Goal: Information Seeking & Learning: Learn about a topic

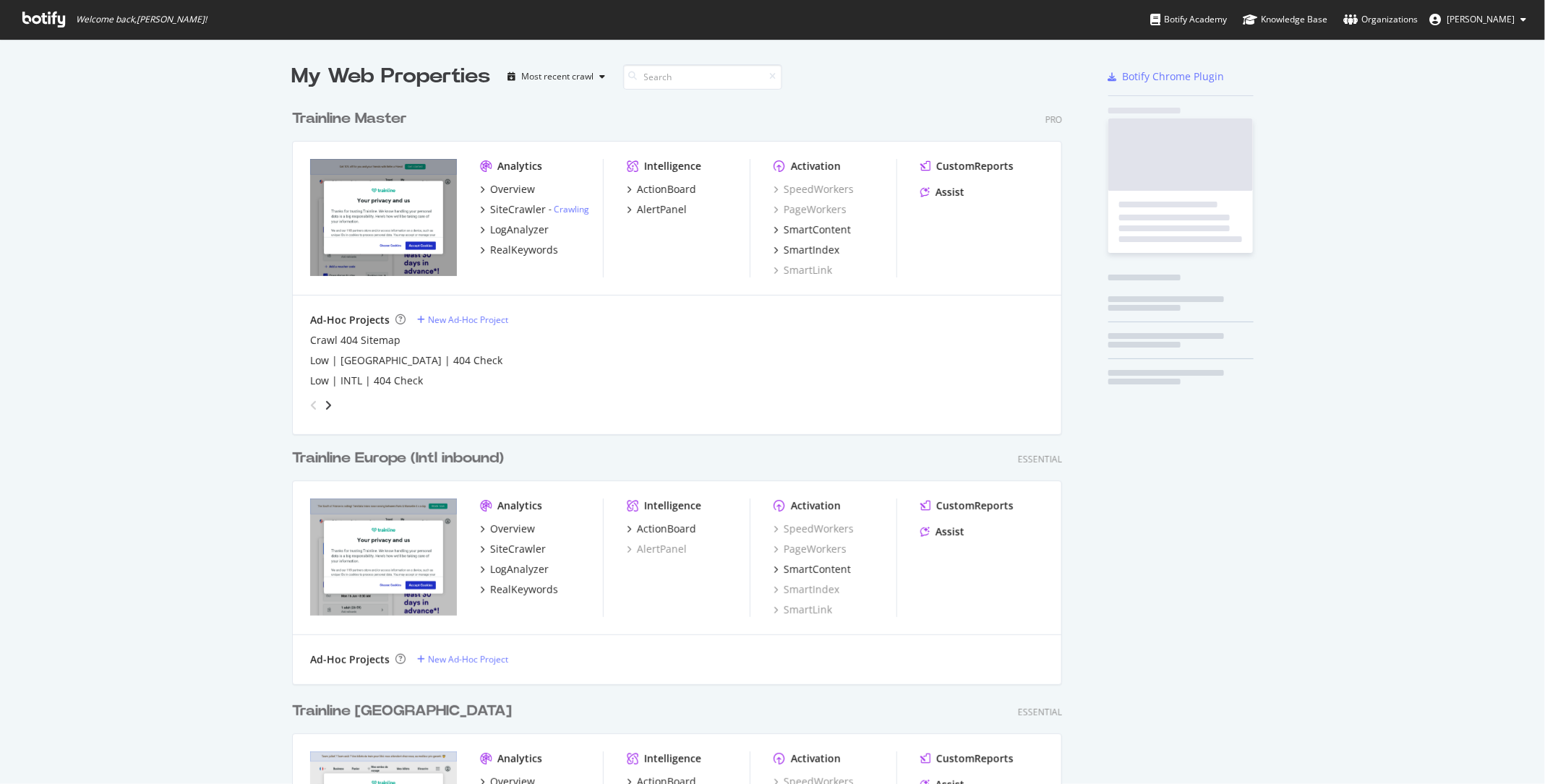
scroll to position [2106, 781]
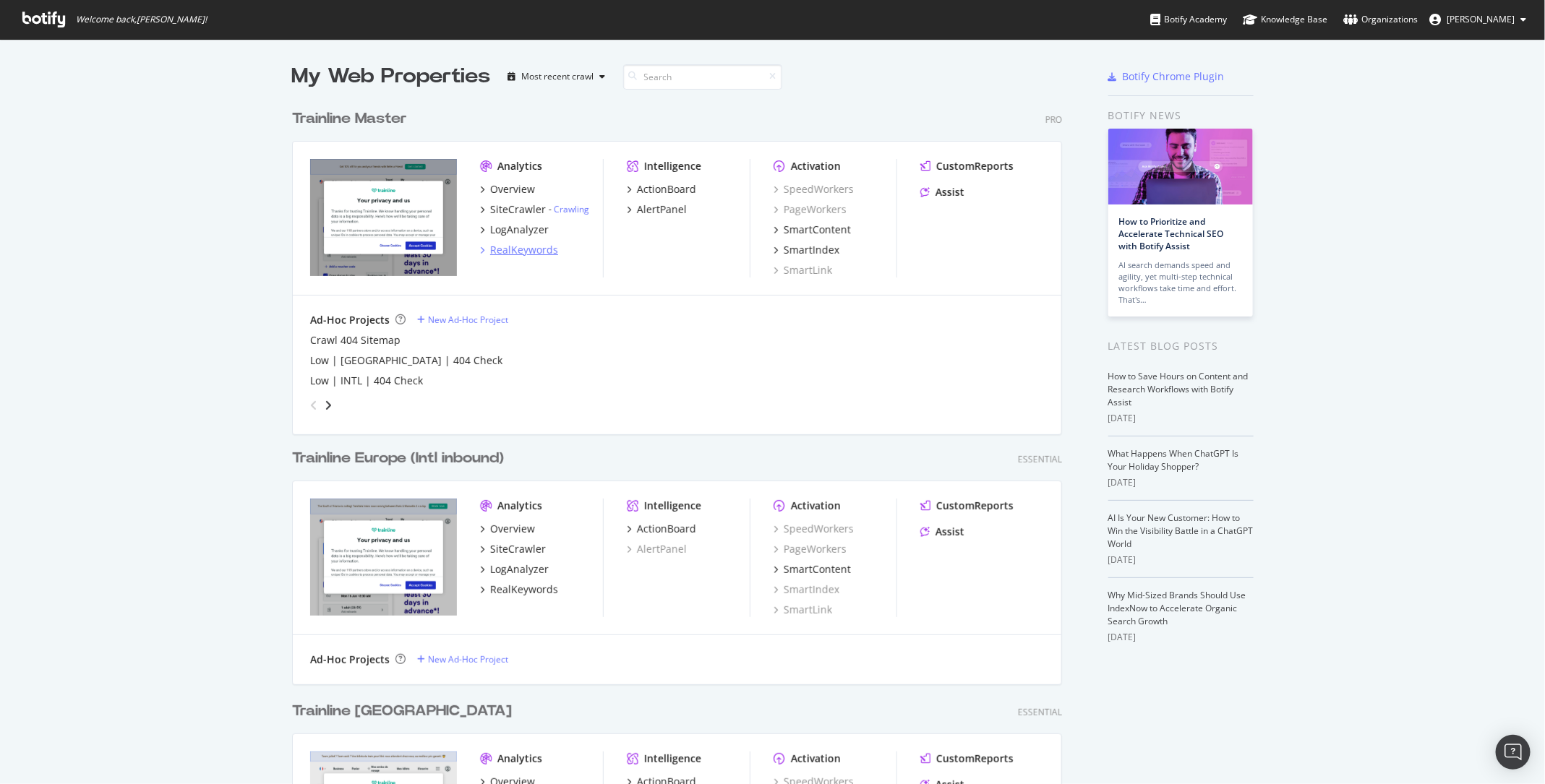
click at [531, 250] on div "RealKeywords" at bounding box center [524, 250] width 68 height 15
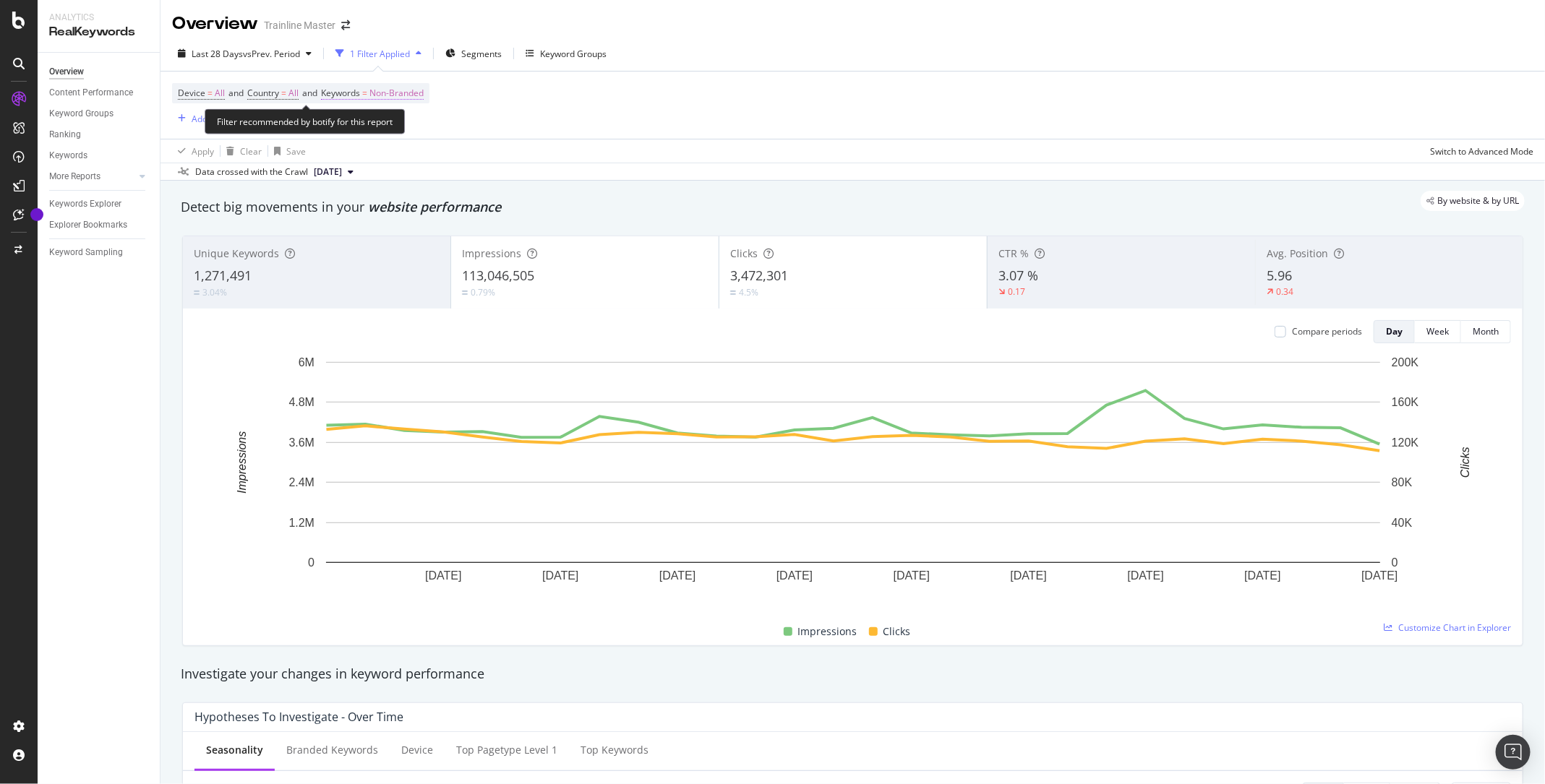
click at [380, 95] on span "Non-Branded" at bounding box center [397, 93] width 55 height 20
click at [376, 123] on span "Non-Branded" at bounding box center [372, 126] width 60 height 13
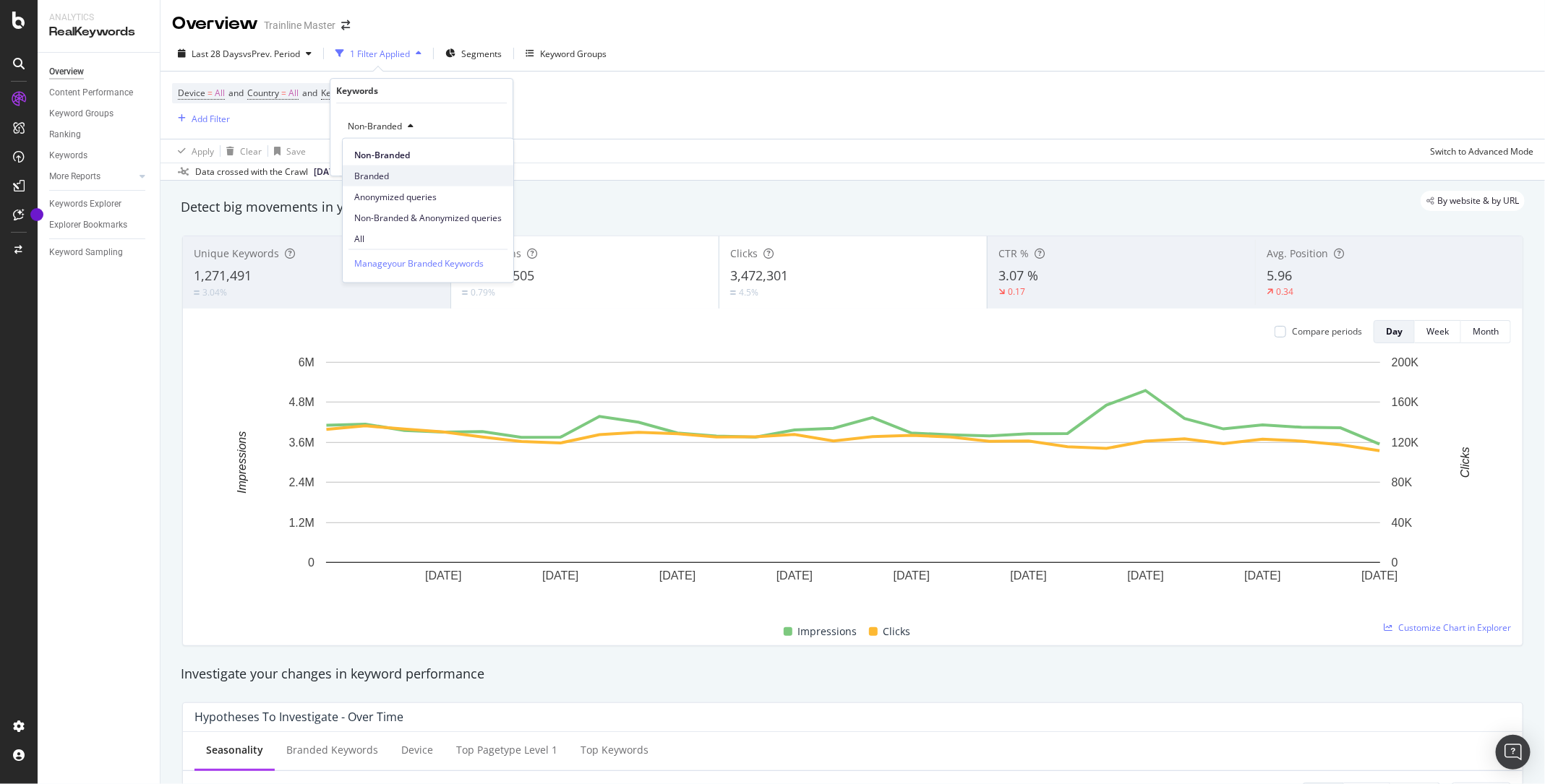
click at [378, 174] on span "Branded" at bounding box center [428, 175] width 147 height 13
click at [497, 147] on div "Branded Cancel Add filter Apply" at bounding box center [421, 139] width 182 height 72
click at [497, 155] on div "Apply" at bounding box center [489, 157] width 22 height 13
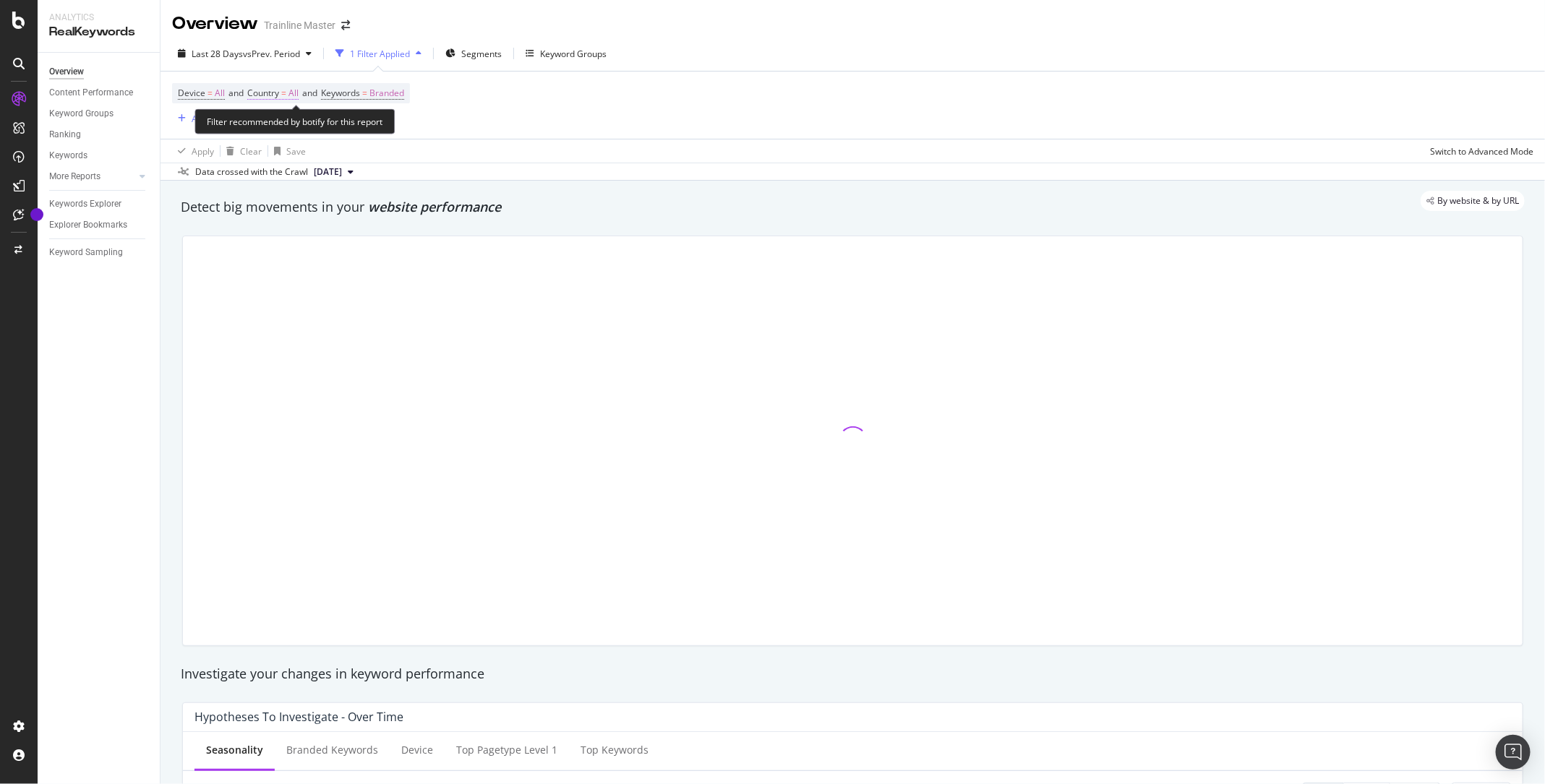
click at [278, 94] on span "Country" at bounding box center [262, 93] width 32 height 13
click at [268, 125] on span "All" at bounding box center [270, 126] width 10 height 13
click at [298, 167] on div "All Cancel Add filter Apply" at bounding box center [343, 139] width 182 height 72
click at [406, 156] on div "Apply" at bounding box center [411, 157] width 22 height 13
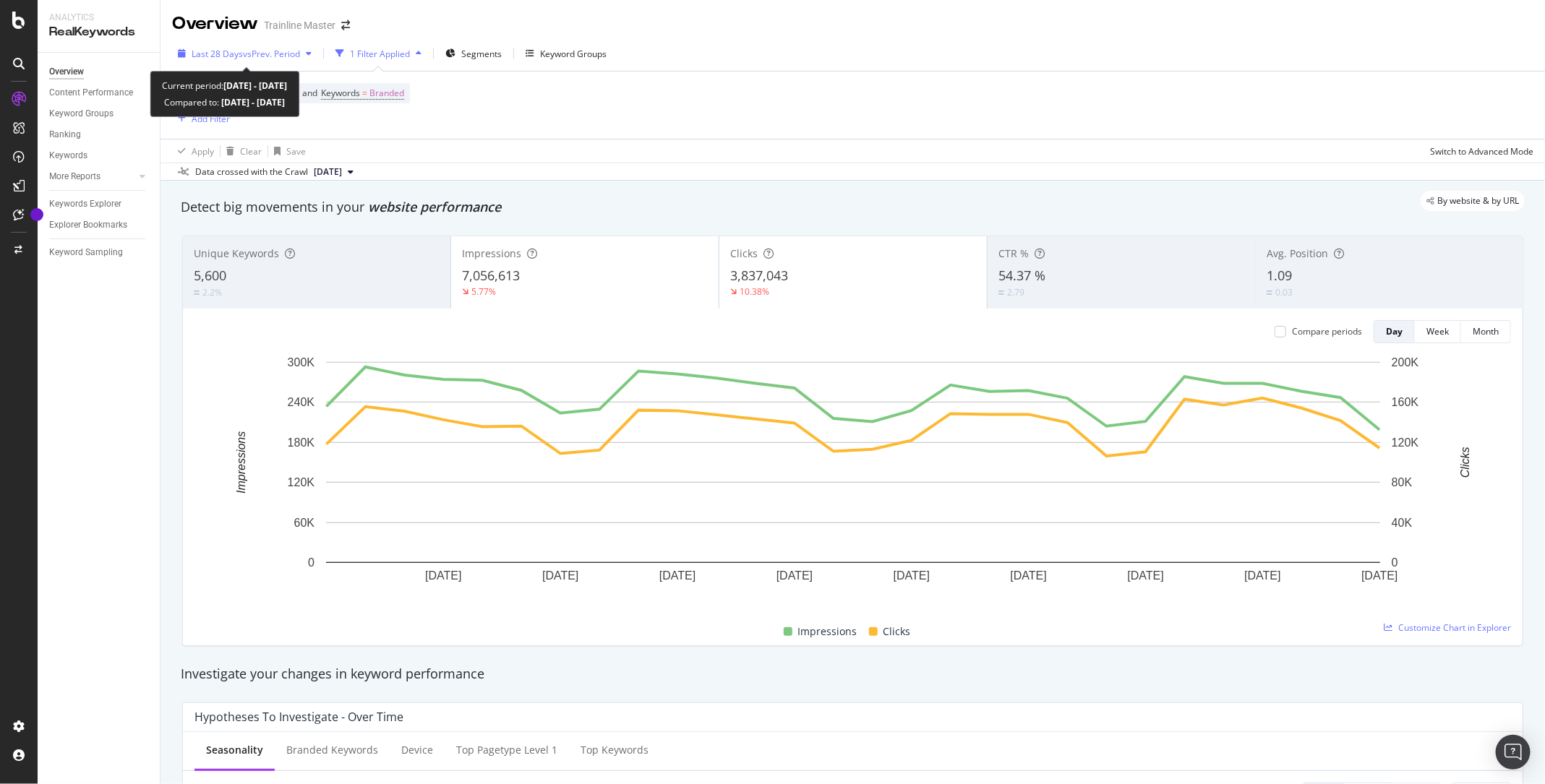
click at [259, 46] on div "Last 28 Days vs Prev. Period" at bounding box center [244, 53] width 145 height 21
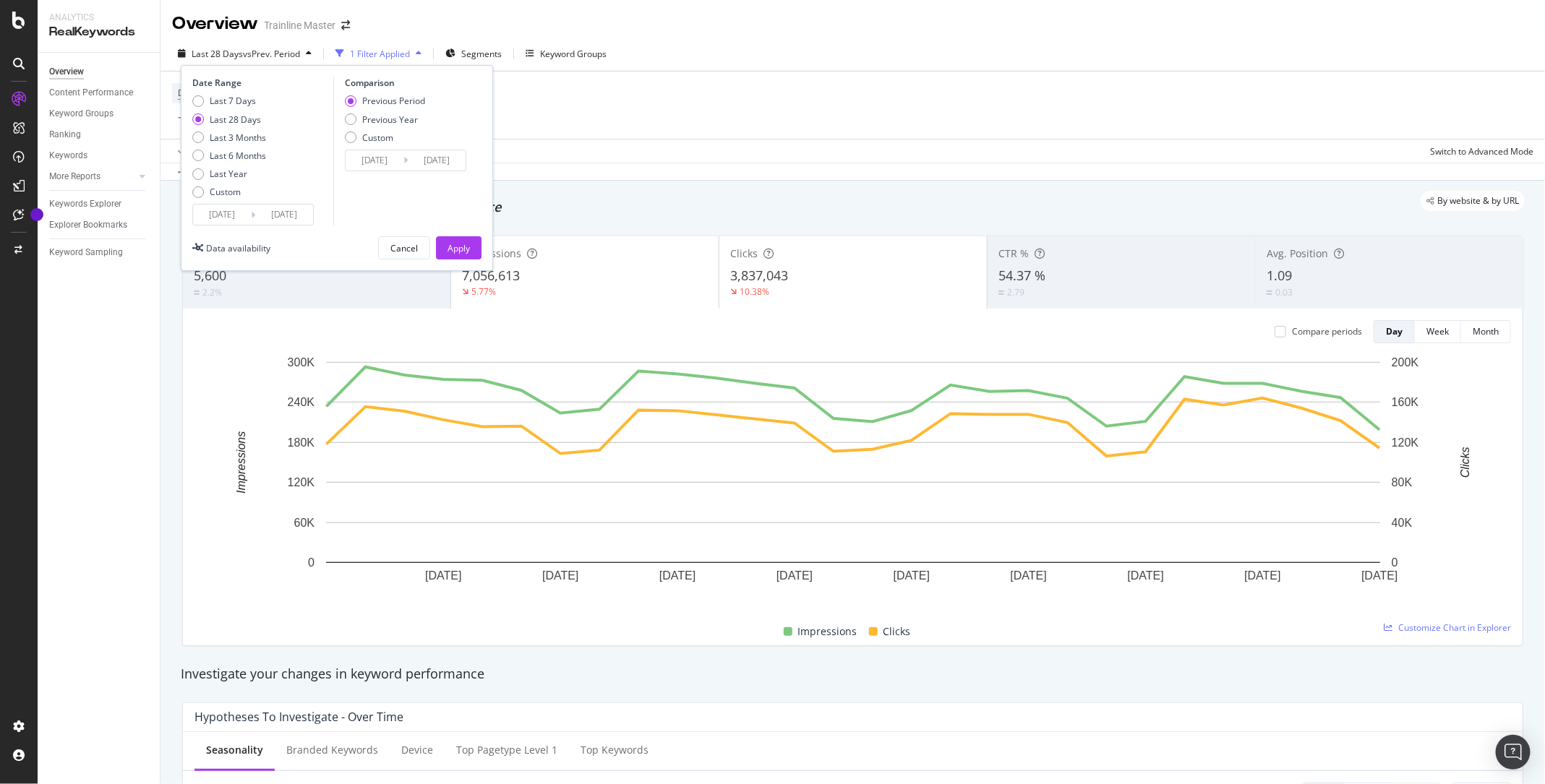
click at [229, 220] on input "[DATE]" at bounding box center [222, 214] width 57 height 20
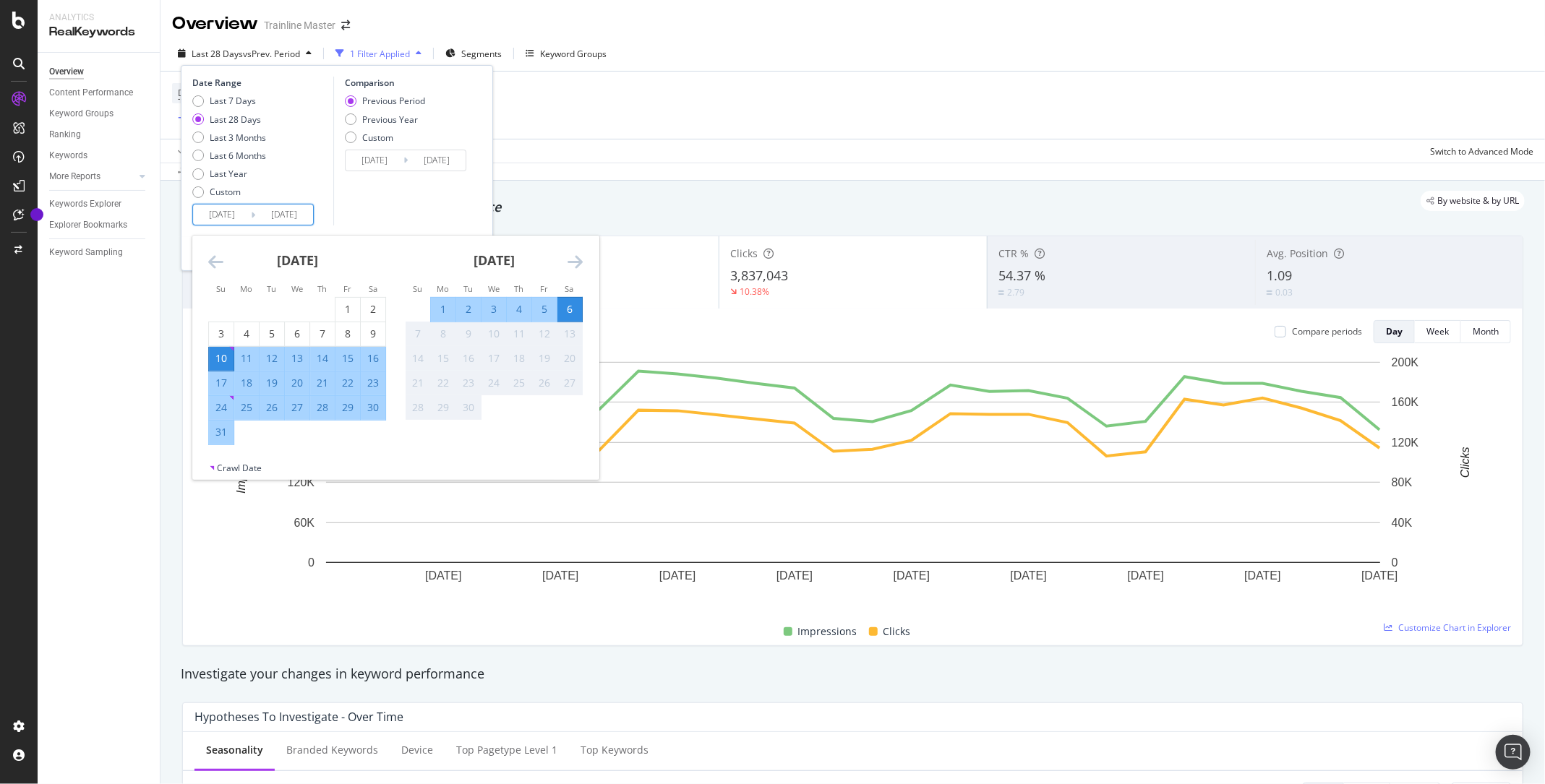
click at [214, 265] on icon "Move backward to switch to the previous month." at bounding box center [215, 262] width 15 height 18
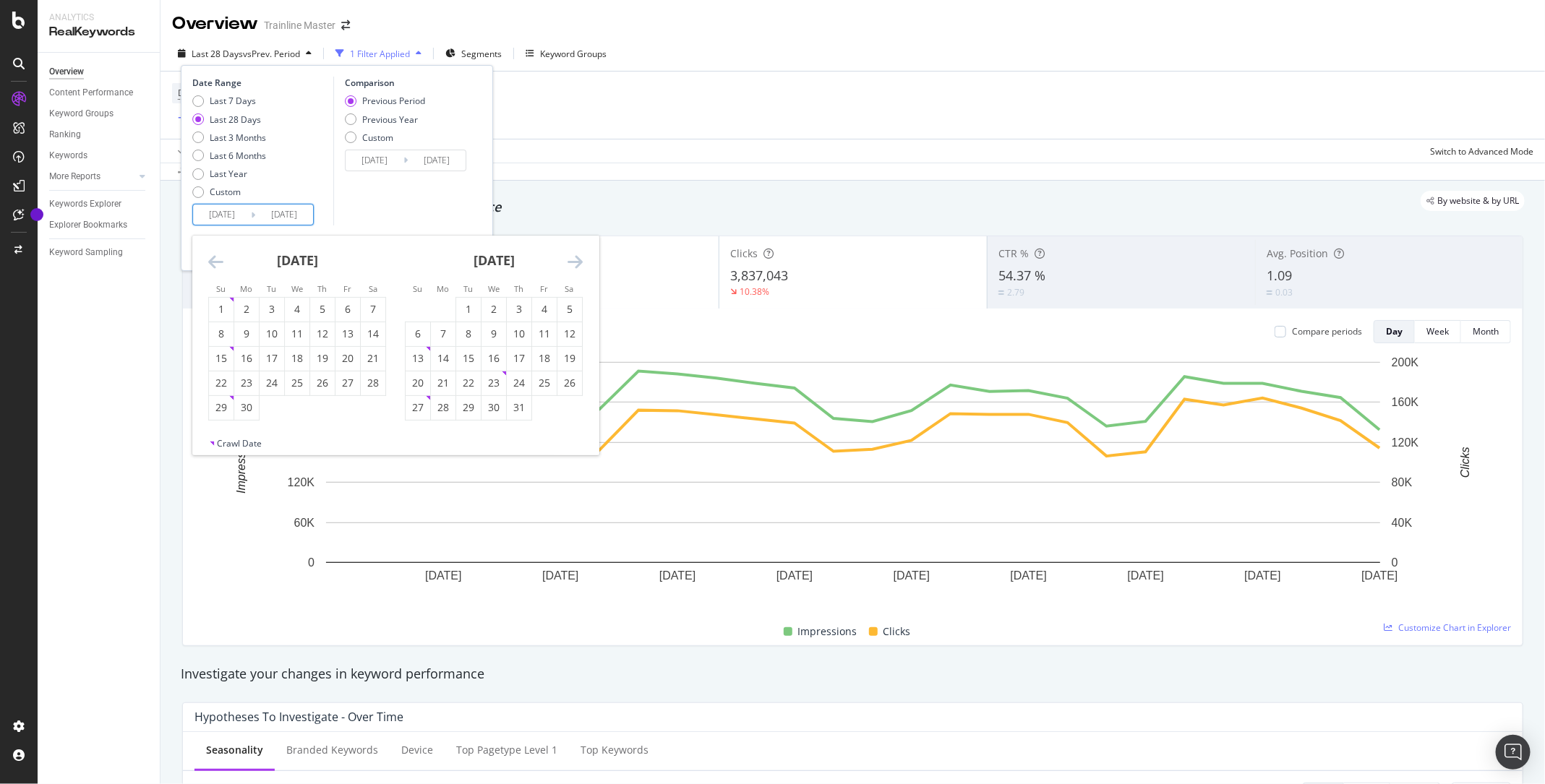
click at [214, 265] on icon "Move backward to switch to the previous month." at bounding box center [215, 262] width 15 height 18
click at [376, 310] on div "1" at bounding box center [372, 309] width 24 height 15
type input "[DATE]"
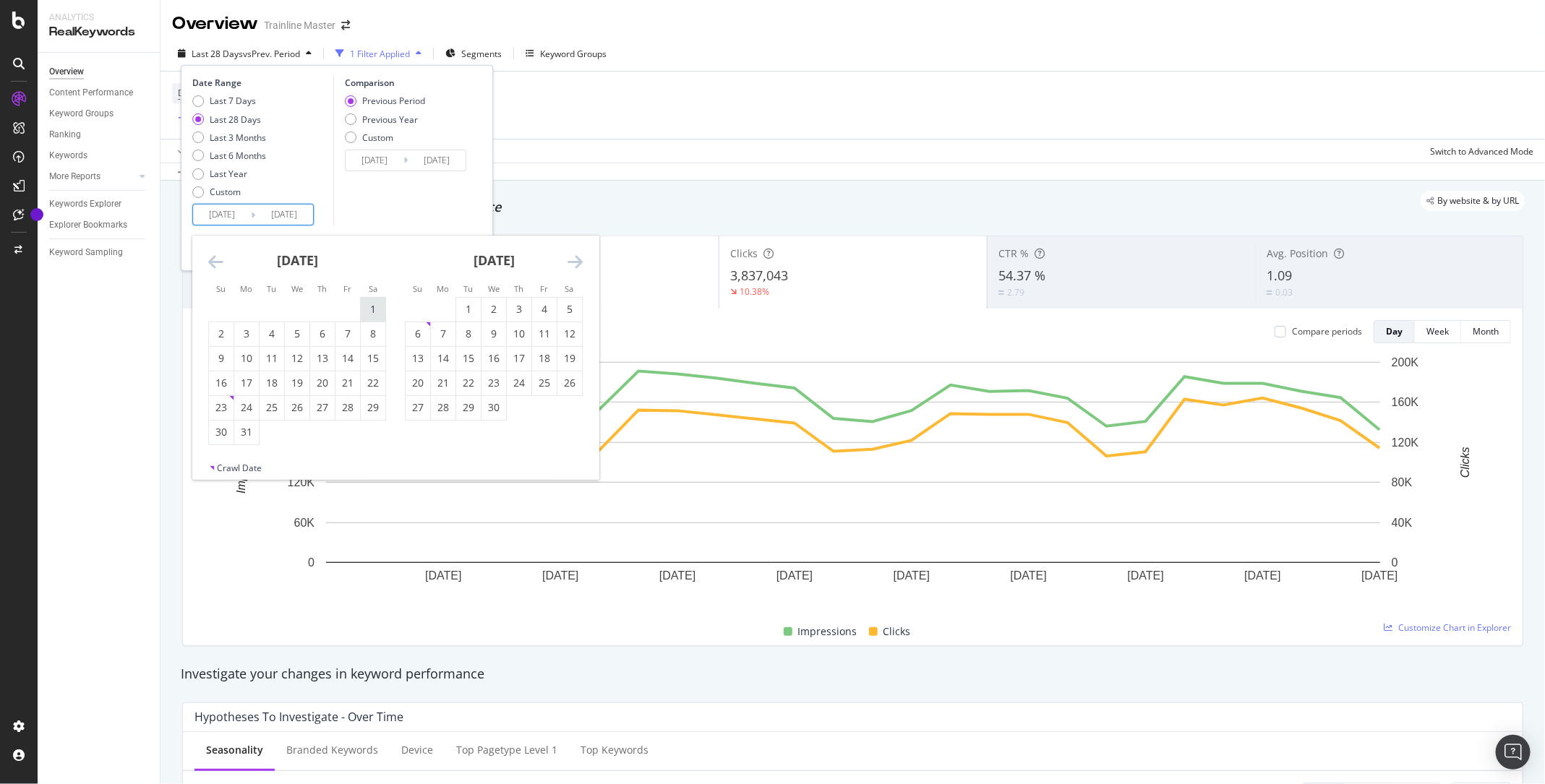
type input "[DATE]"
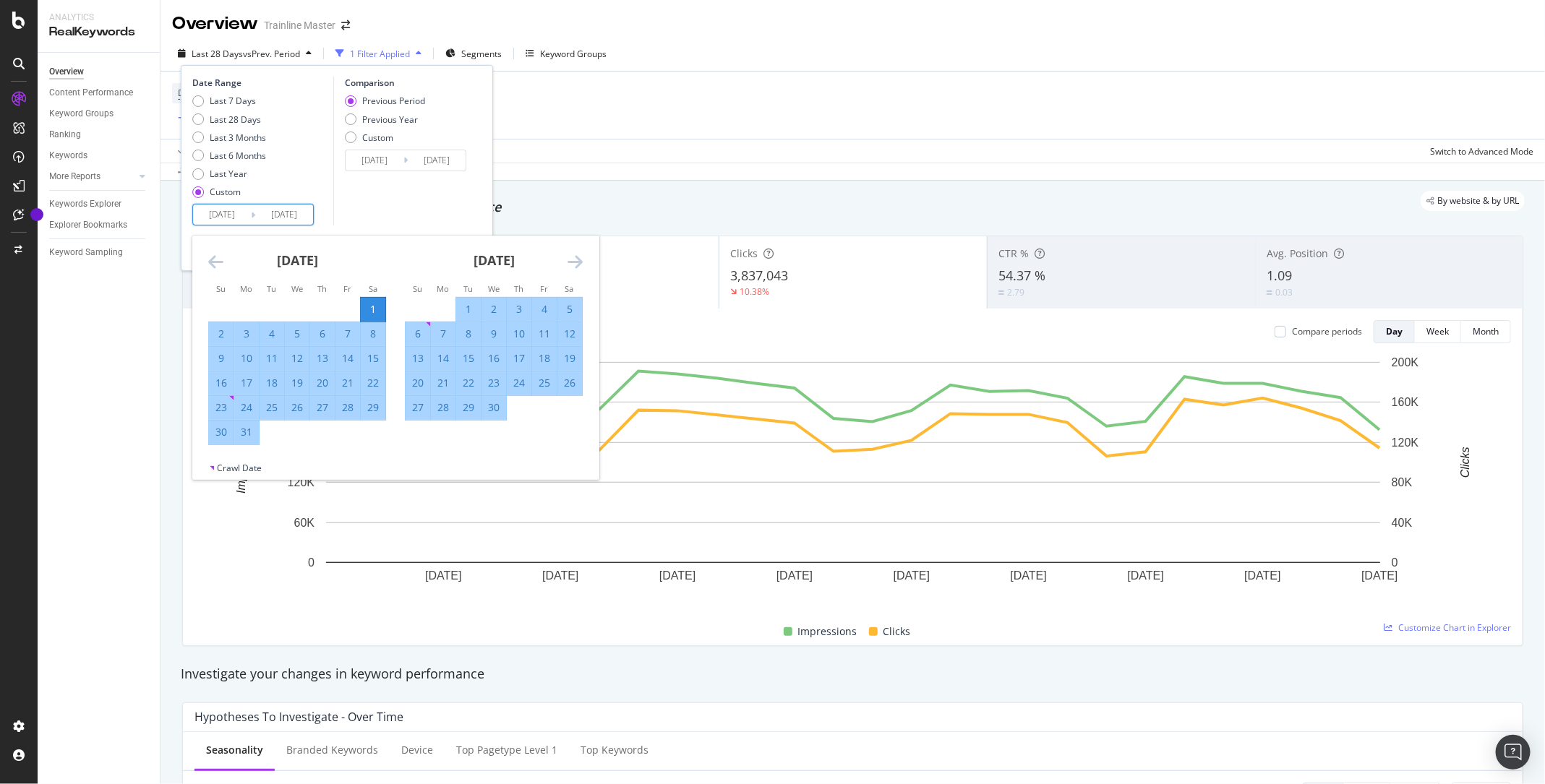
click at [581, 262] on icon "Move forward to switch to the next month." at bounding box center [575, 262] width 15 height 18
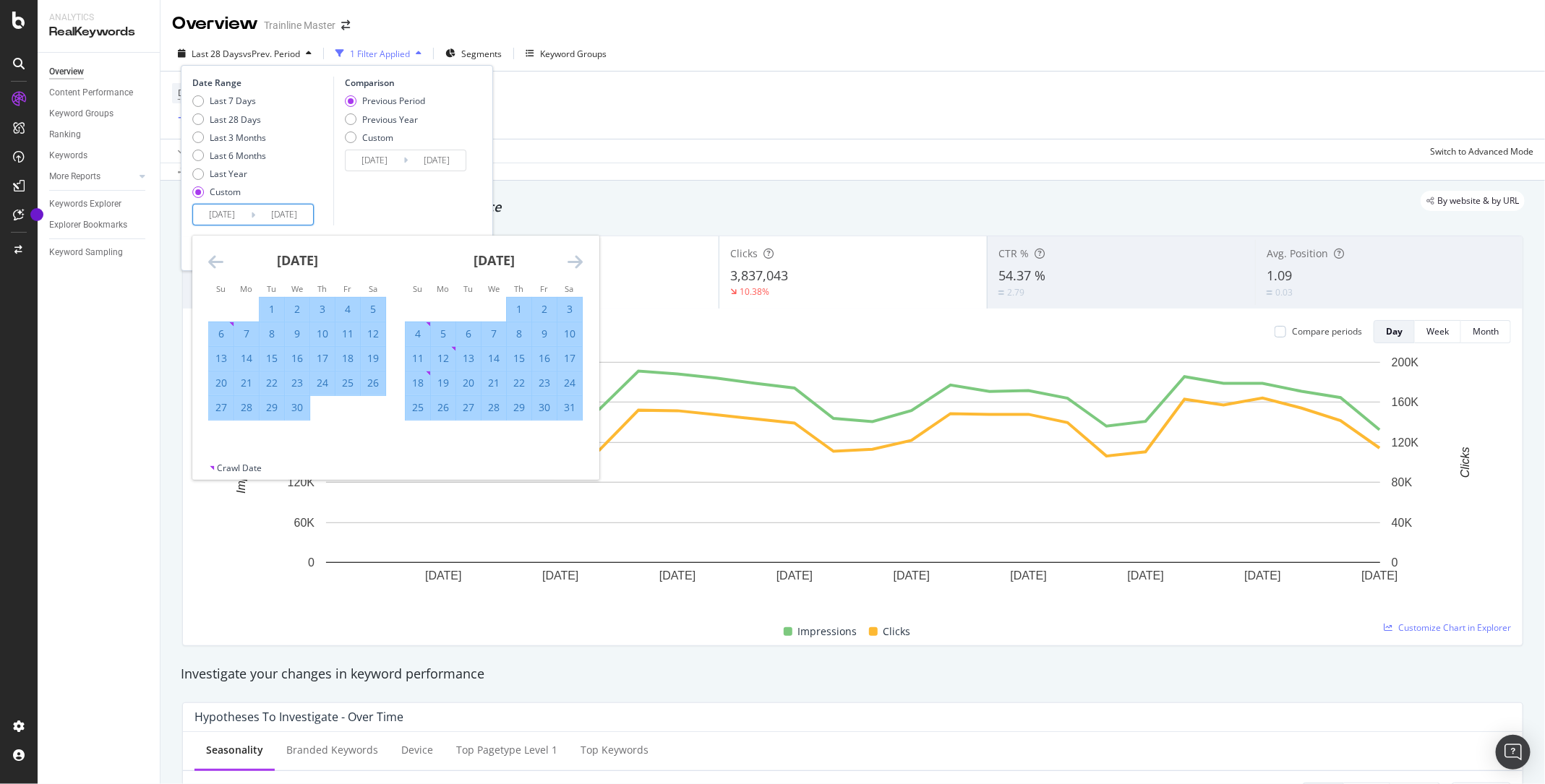
click at [569, 409] on div "31" at bounding box center [569, 407] width 24 height 15
type input "[DATE]"
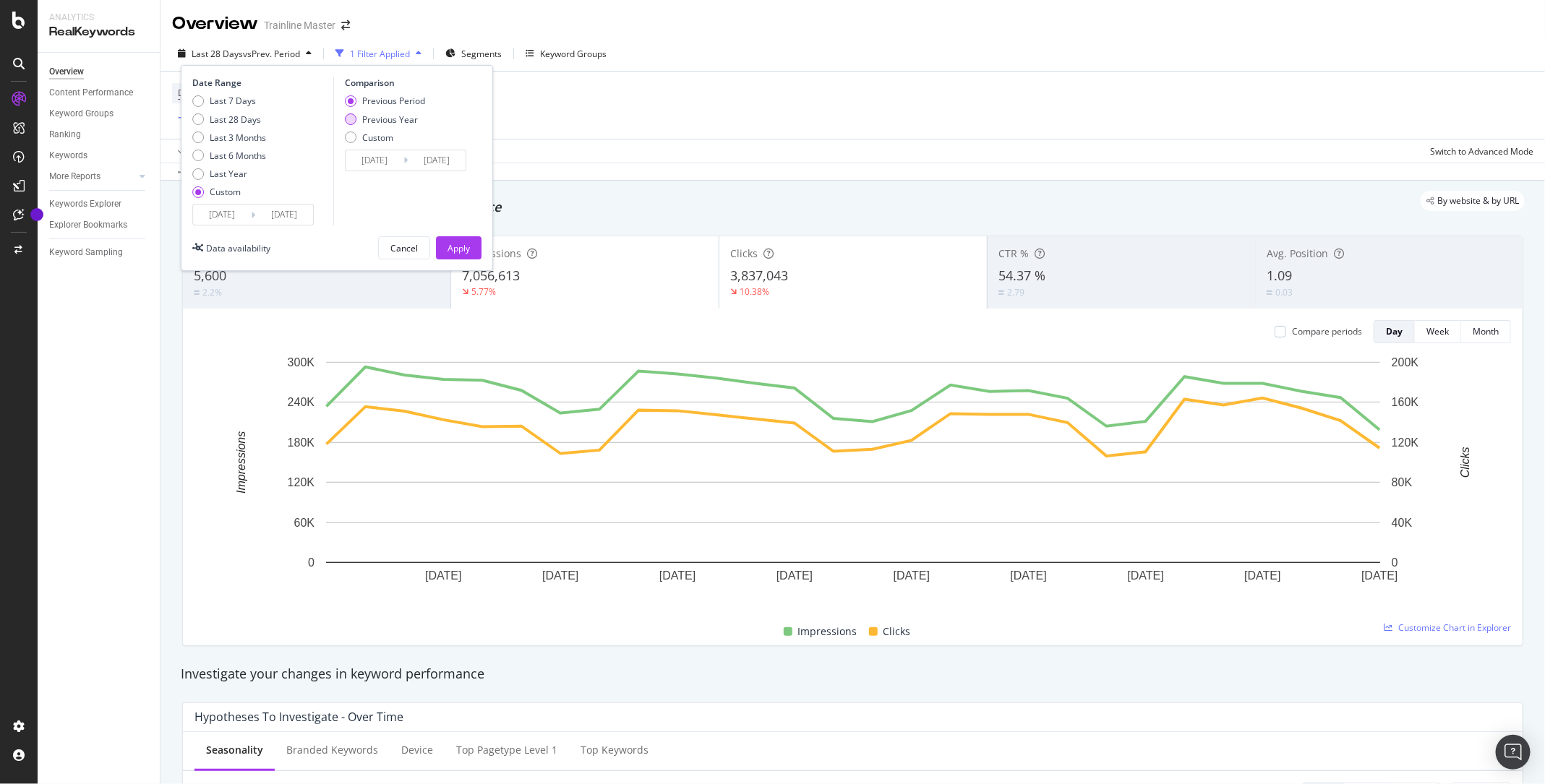
click at [349, 118] on div "Previous Year" at bounding box center [351, 119] width 12 height 12
type input "[DATE]"
click at [380, 164] on input "[DATE]" at bounding box center [374, 160] width 57 height 20
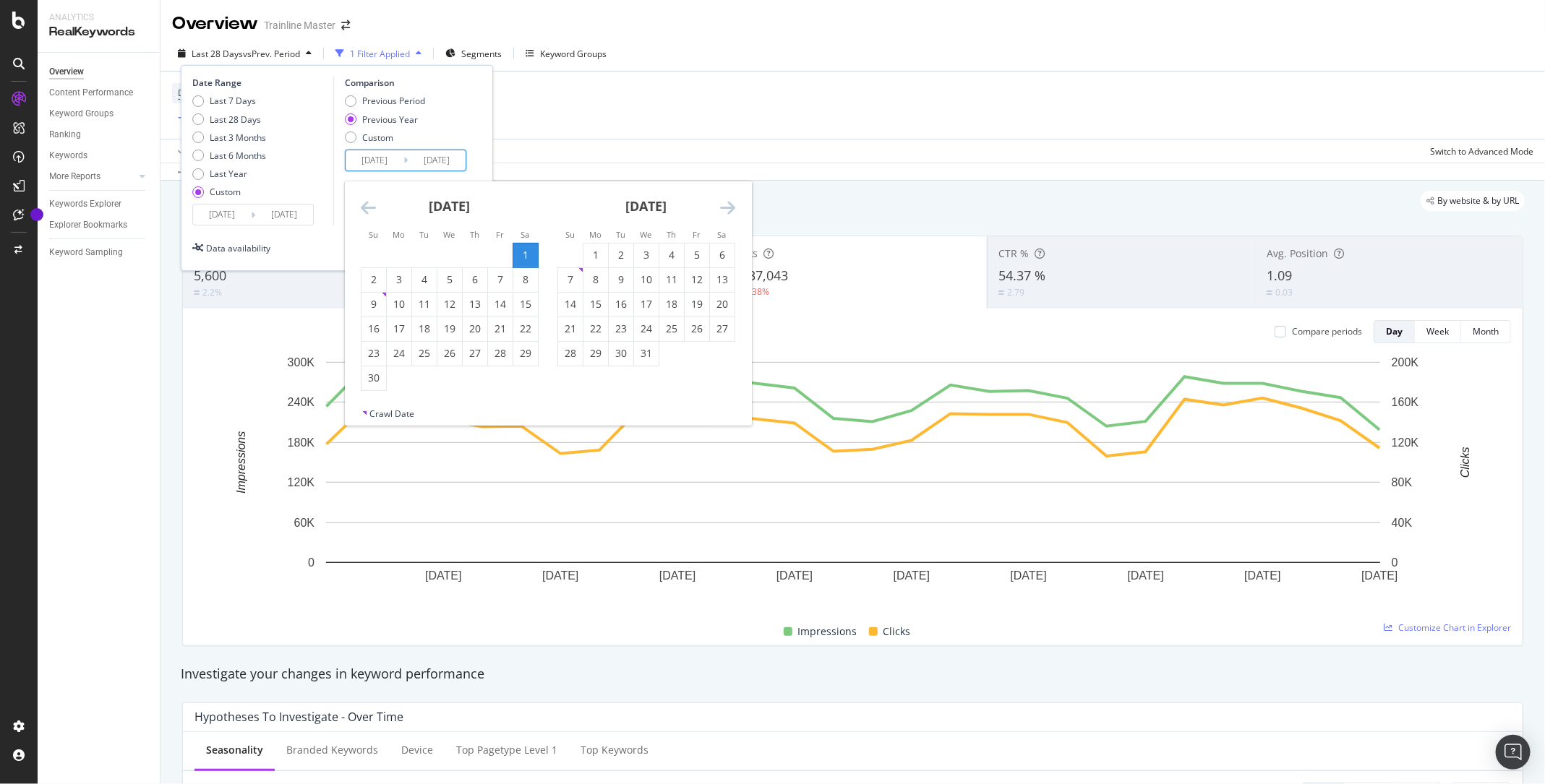
click at [369, 206] on icon "Move backward to switch to the previous month." at bounding box center [368, 208] width 15 height 18
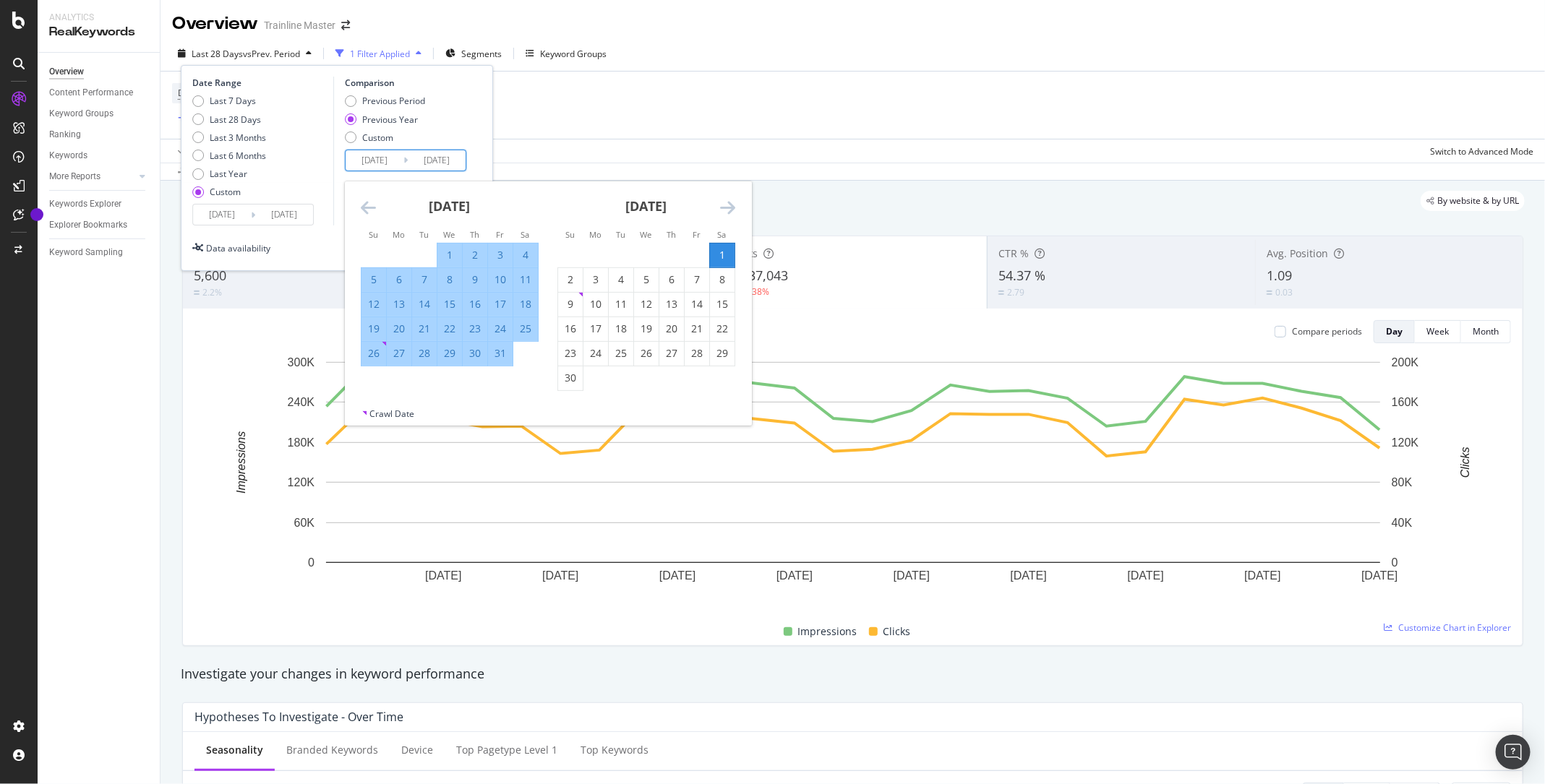
click at [369, 206] on icon "Move backward to switch to the previous month." at bounding box center [368, 208] width 15 height 18
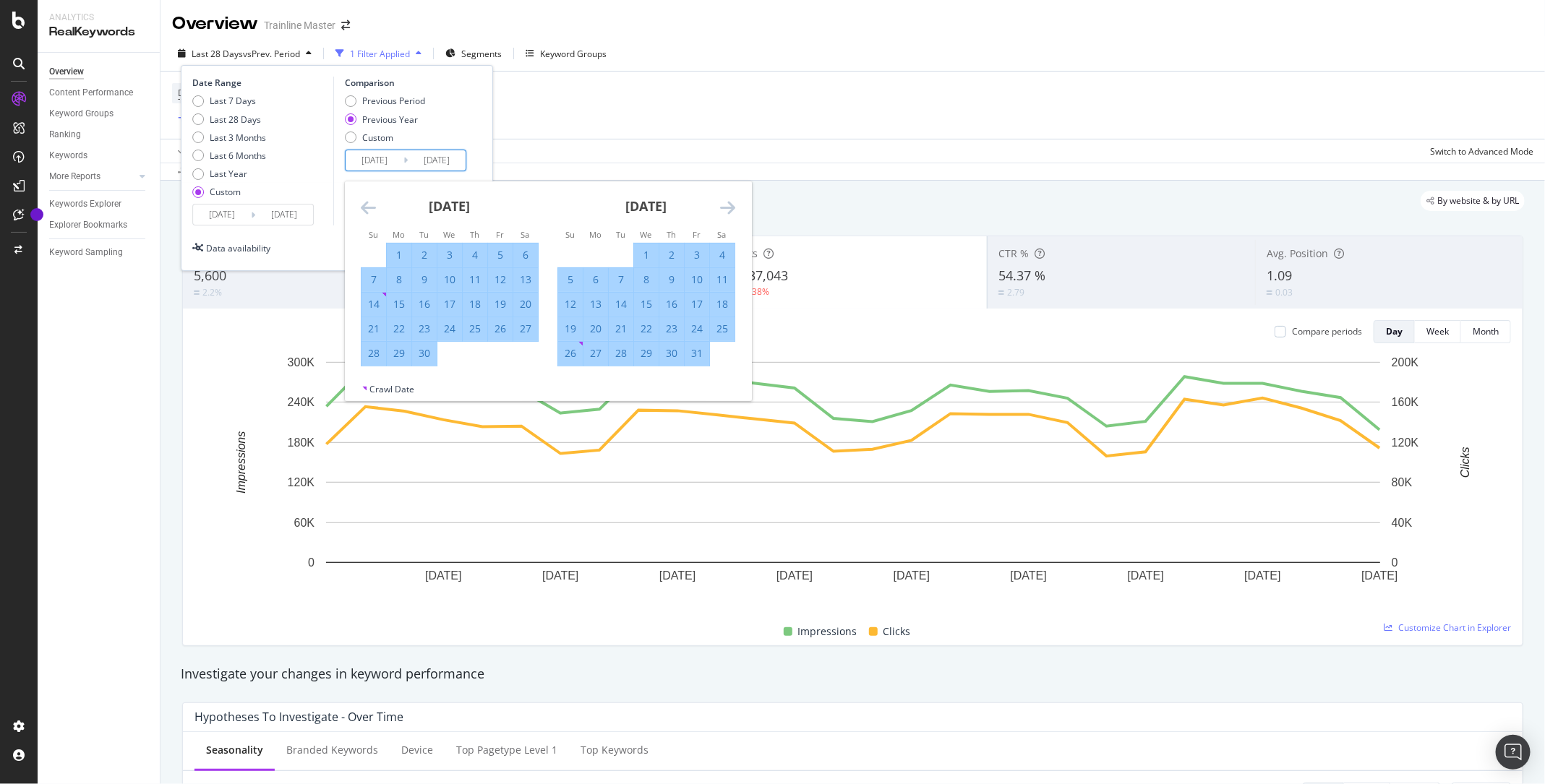
click at [369, 206] on icon "Move backward to switch to the previous month." at bounding box center [368, 208] width 15 height 18
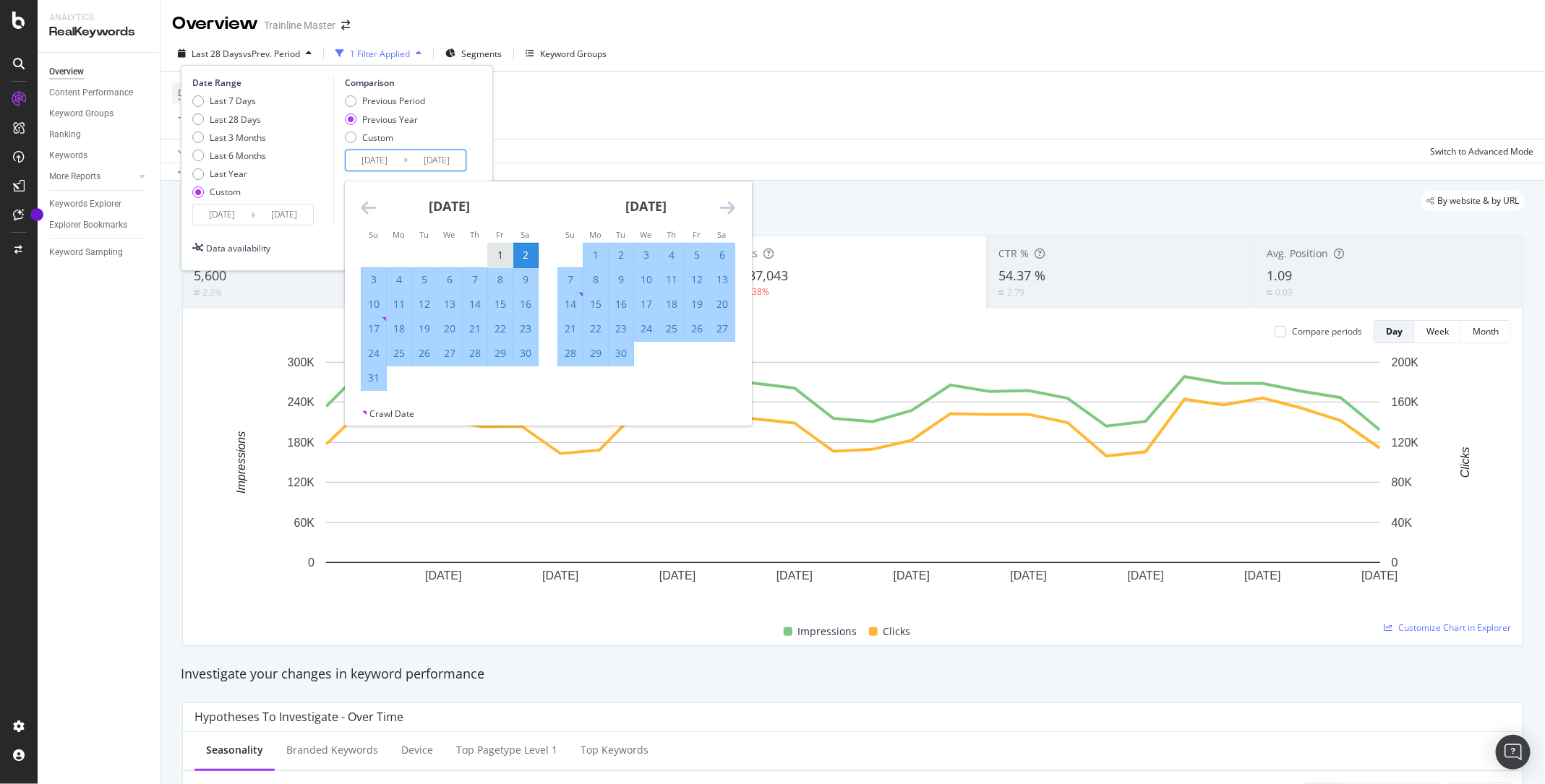
click at [503, 249] on div "1" at bounding box center [500, 255] width 24 height 15
type input "[DATE]"
click at [448, 156] on input "[DATE]" at bounding box center [436, 160] width 57 height 20
click at [722, 202] on icon "Move forward to switch to the next month." at bounding box center [728, 208] width 15 height 18
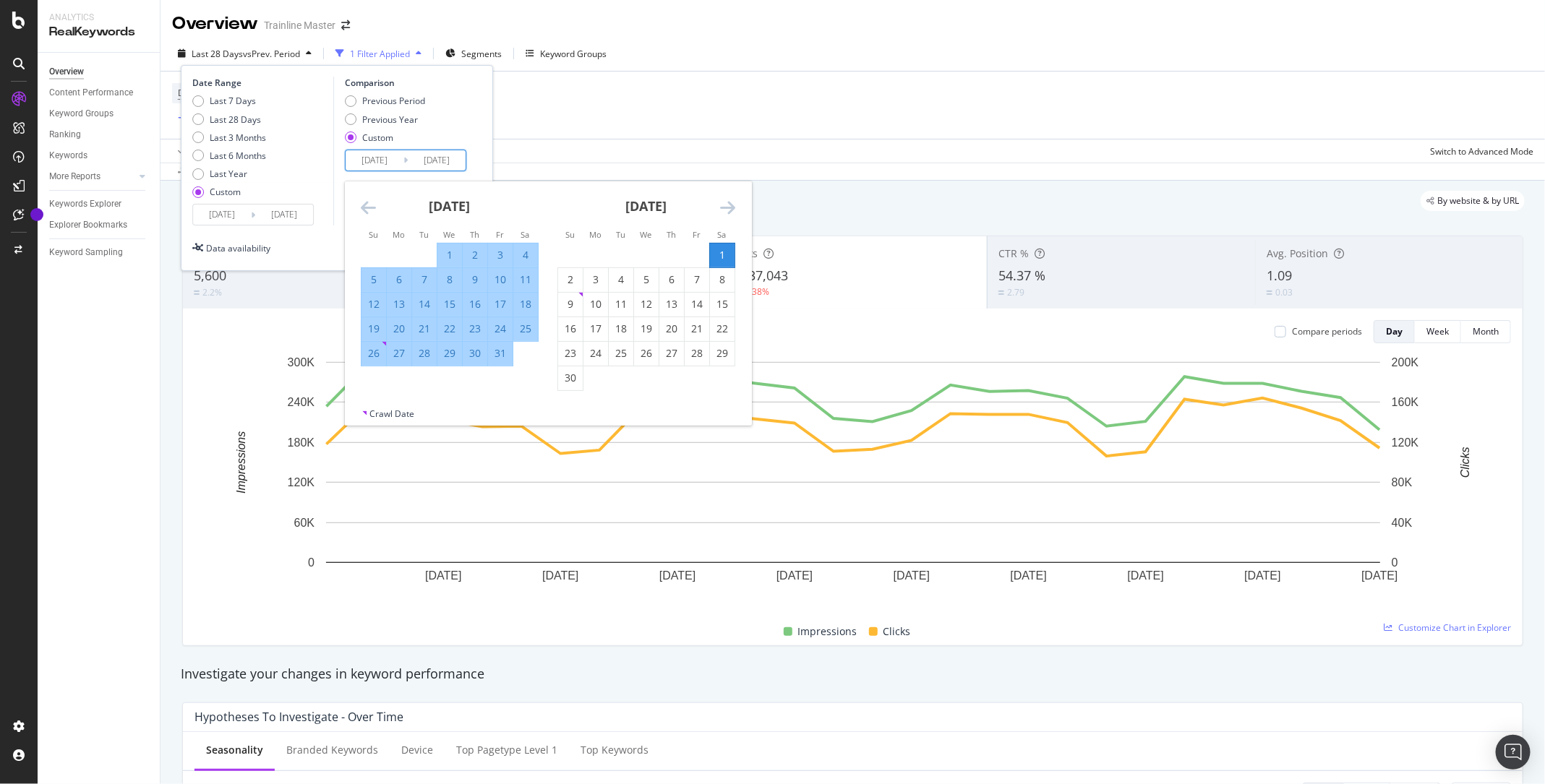
click at [493, 349] on div "31" at bounding box center [500, 354] width 24 height 15
type input "[DATE]"
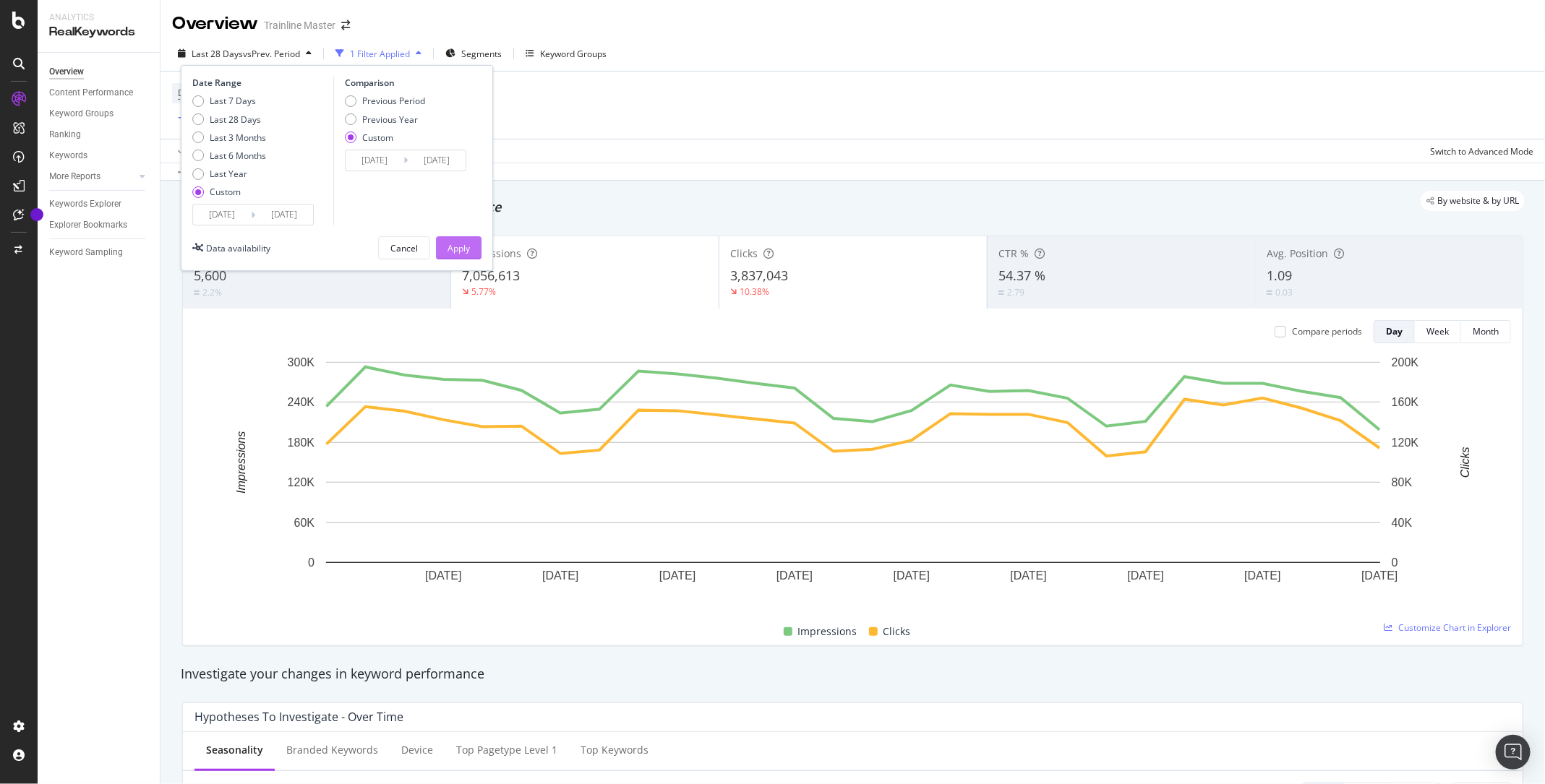
click at [462, 247] on div "Apply" at bounding box center [458, 248] width 22 height 13
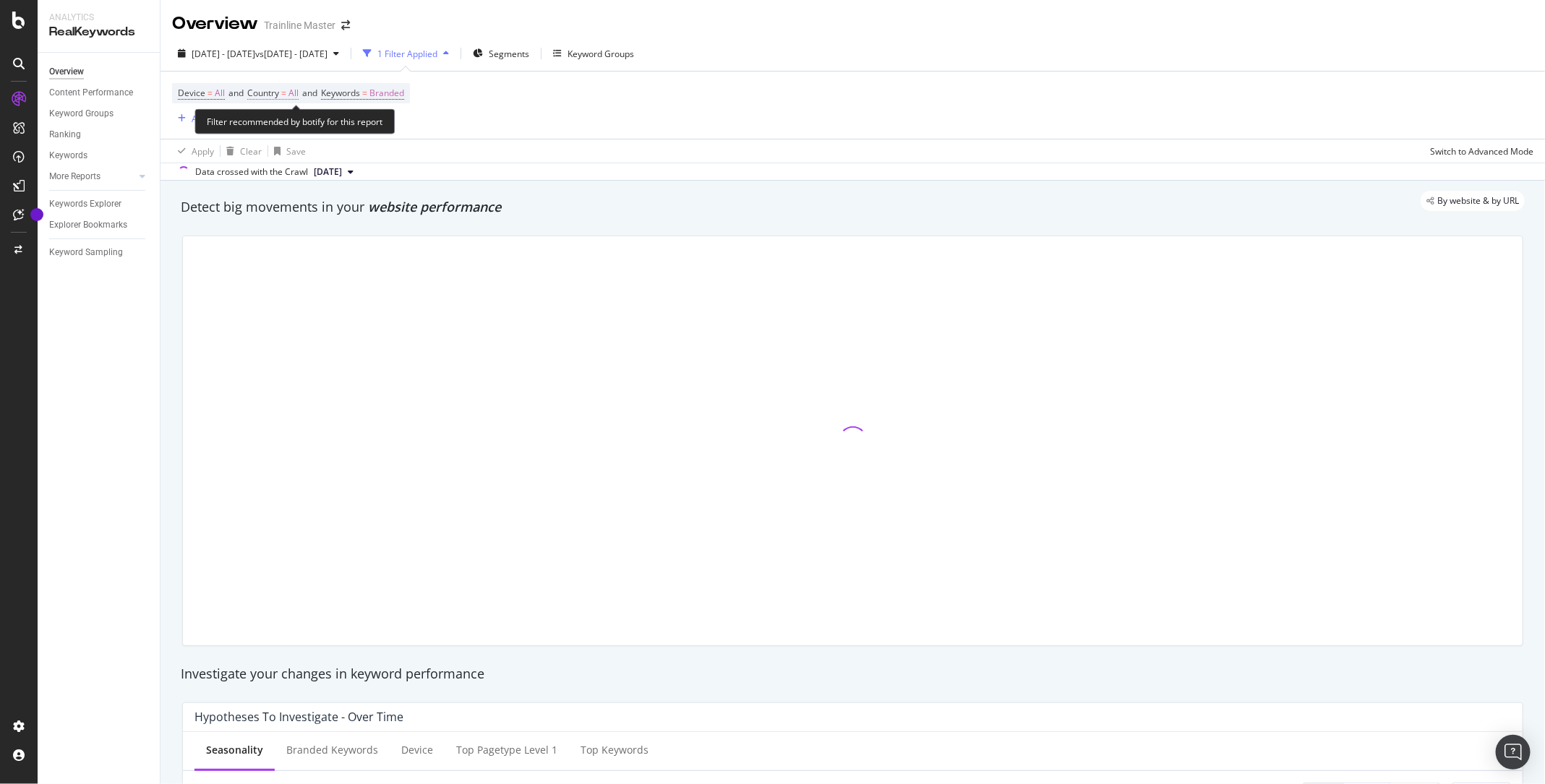
click at [283, 93] on span "Country = All" at bounding box center [273, 94] width 52 height 13
click at [279, 125] on icon at bounding box center [280, 127] width 10 height 9
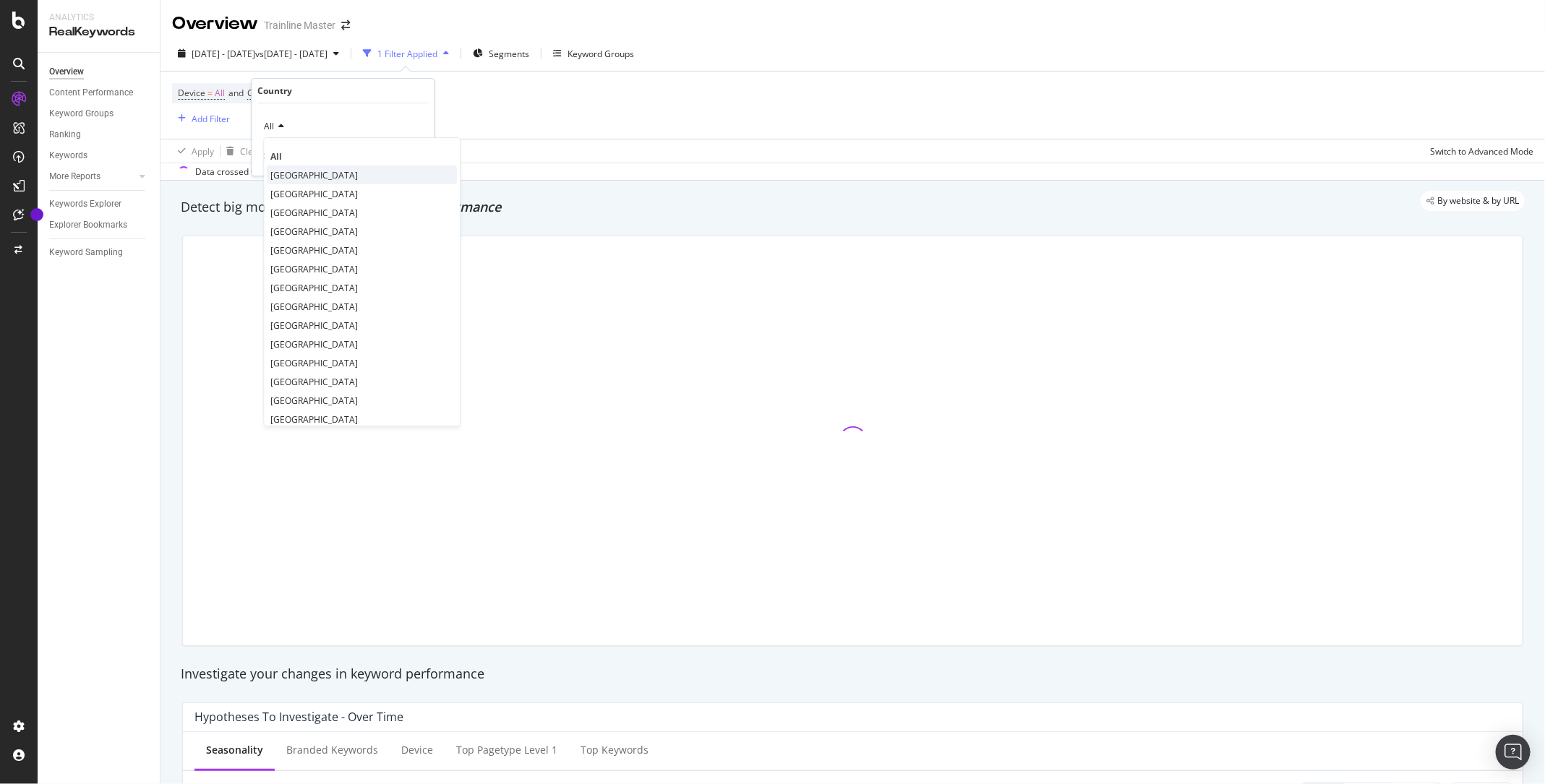
click at [296, 178] on span "[GEOGRAPHIC_DATA]" at bounding box center [315, 175] width 88 height 13
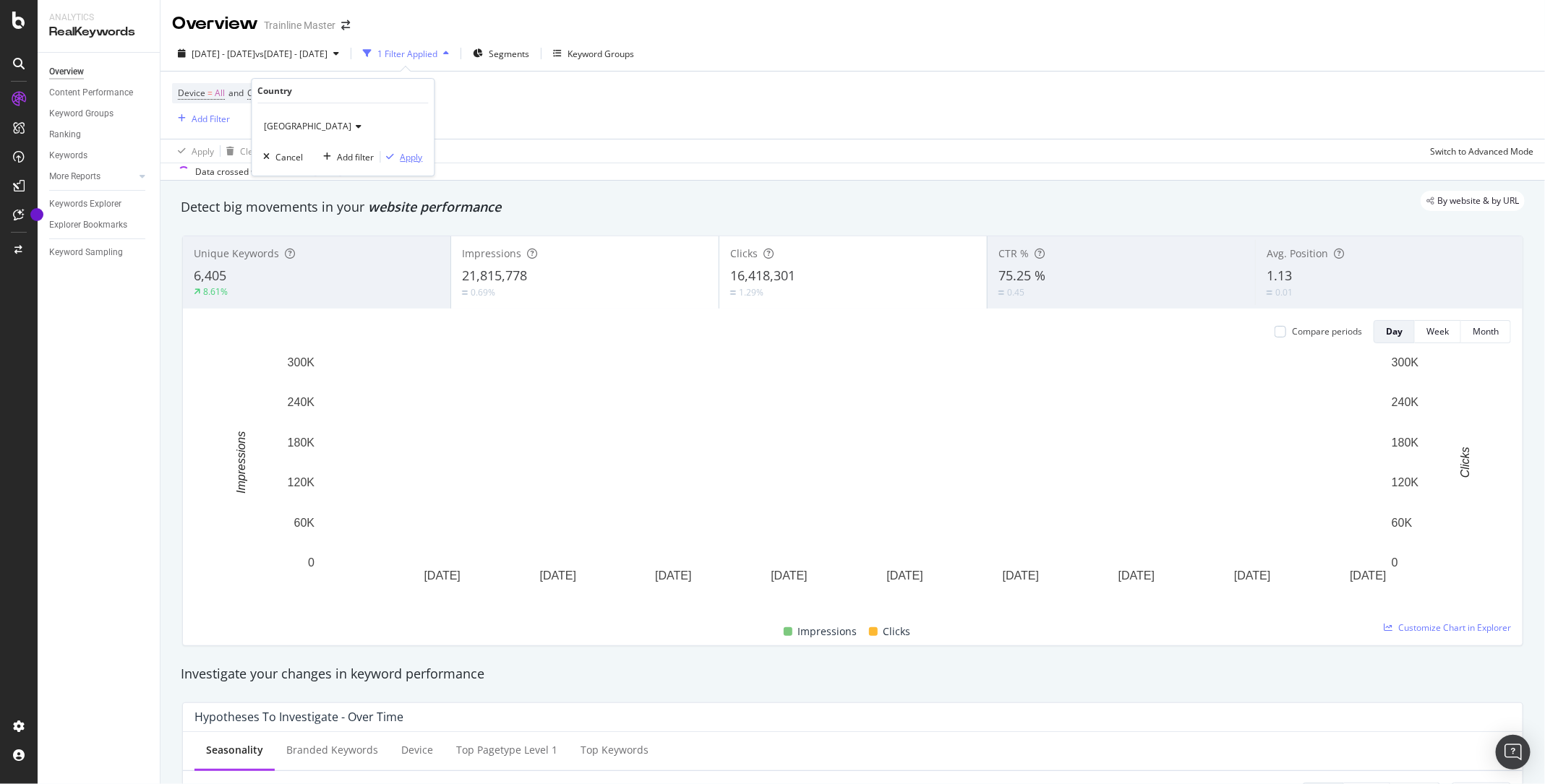
click at [407, 163] on div "Apply" at bounding box center [411, 157] width 22 height 13
click at [627, 286] on div "2.71%" at bounding box center [585, 292] width 245 height 14
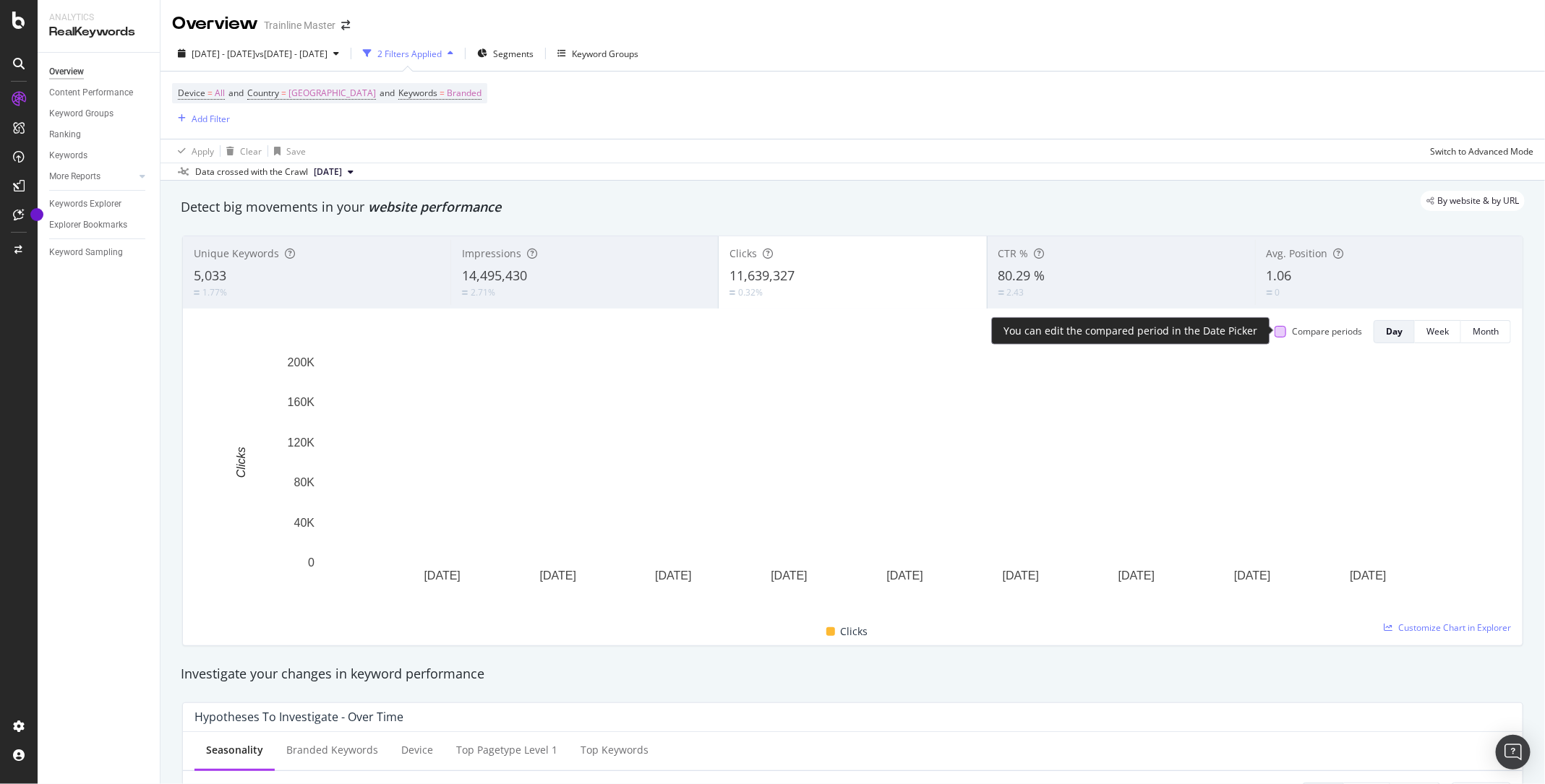
click at [1286, 326] on div at bounding box center [1280, 332] width 12 height 12
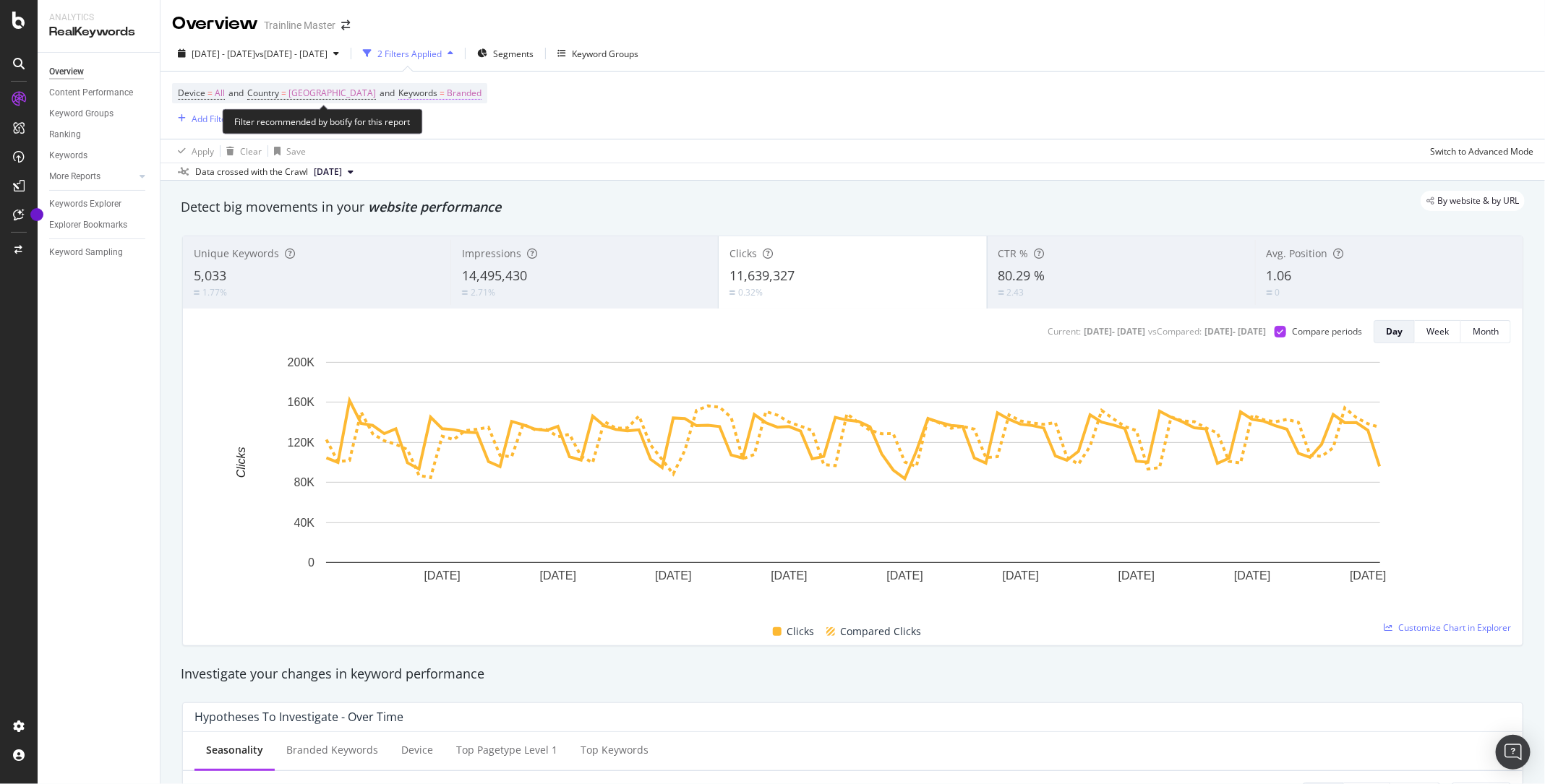
click at [433, 91] on span "Keywords = Branded" at bounding box center [439, 94] width 83 height 13
click at [426, 125] on span "Branded" at bounding box center [417, 126] width 41 height 13
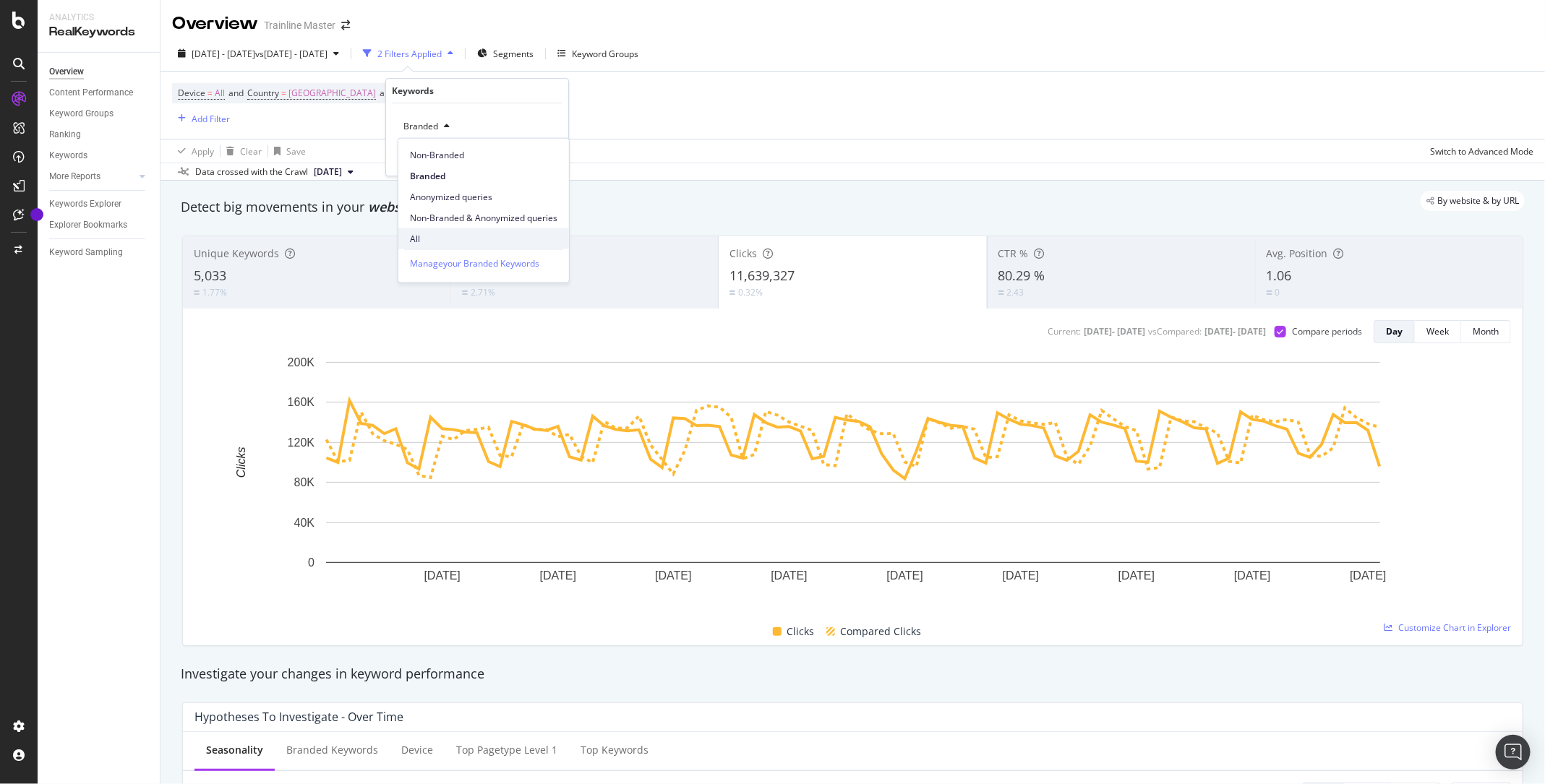
click at [431, 232] on span "All" at bounding box center [484, 239] width 147 height 13
click at [553, 160] on div "Apply" at bounding box center [545, 157] width 22 height 13
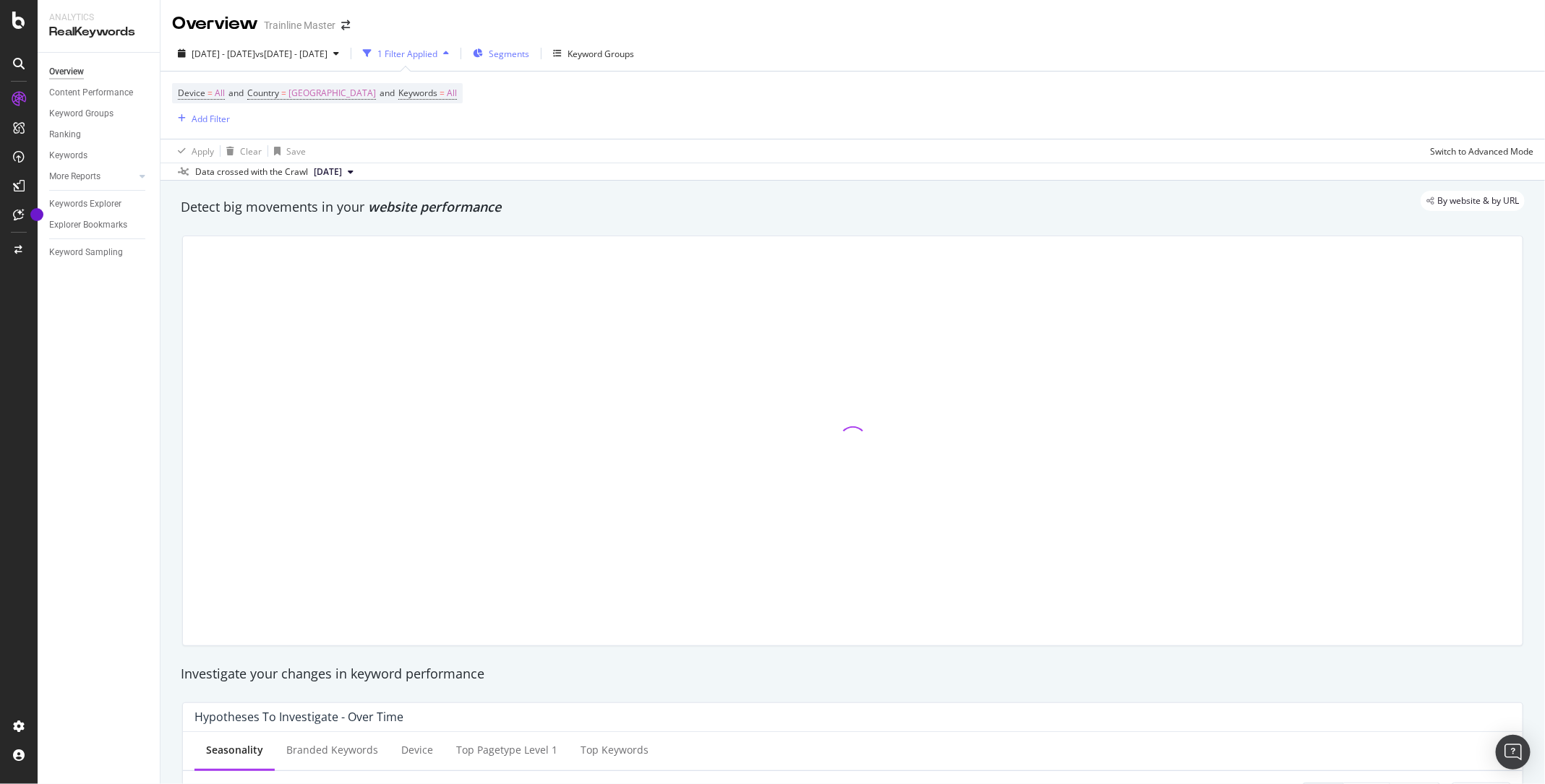
click at [529, 55] on span "Segments" at bounding box center [509, 54] width 41 height 13
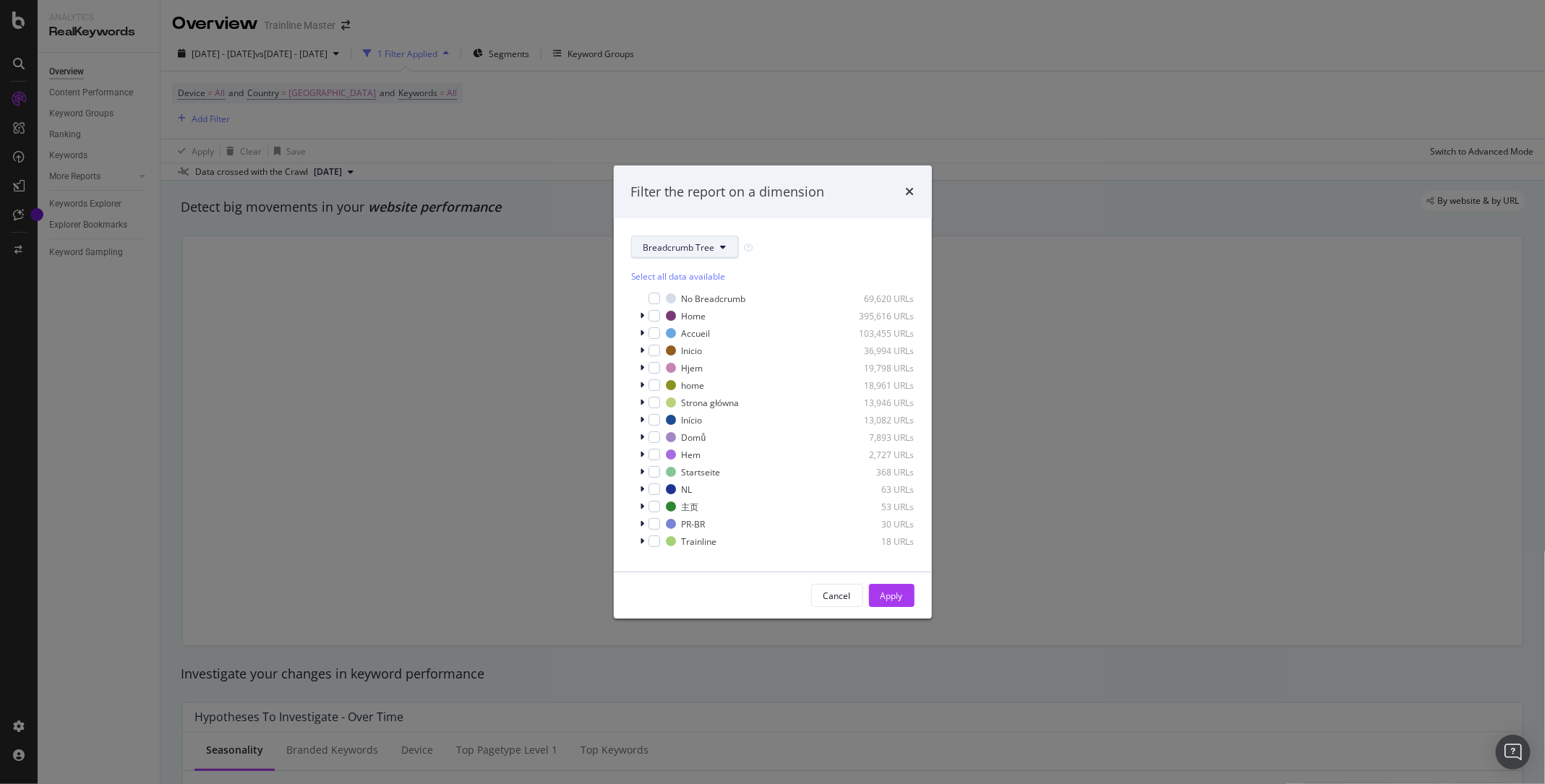
click at [674, 243] on span "Breadcrumb Tree" at bounding box center [679, 248] width 72 height 13
click at [678, 306] on div "pagetype" at bounding box center [691, 298] width 119 height 21
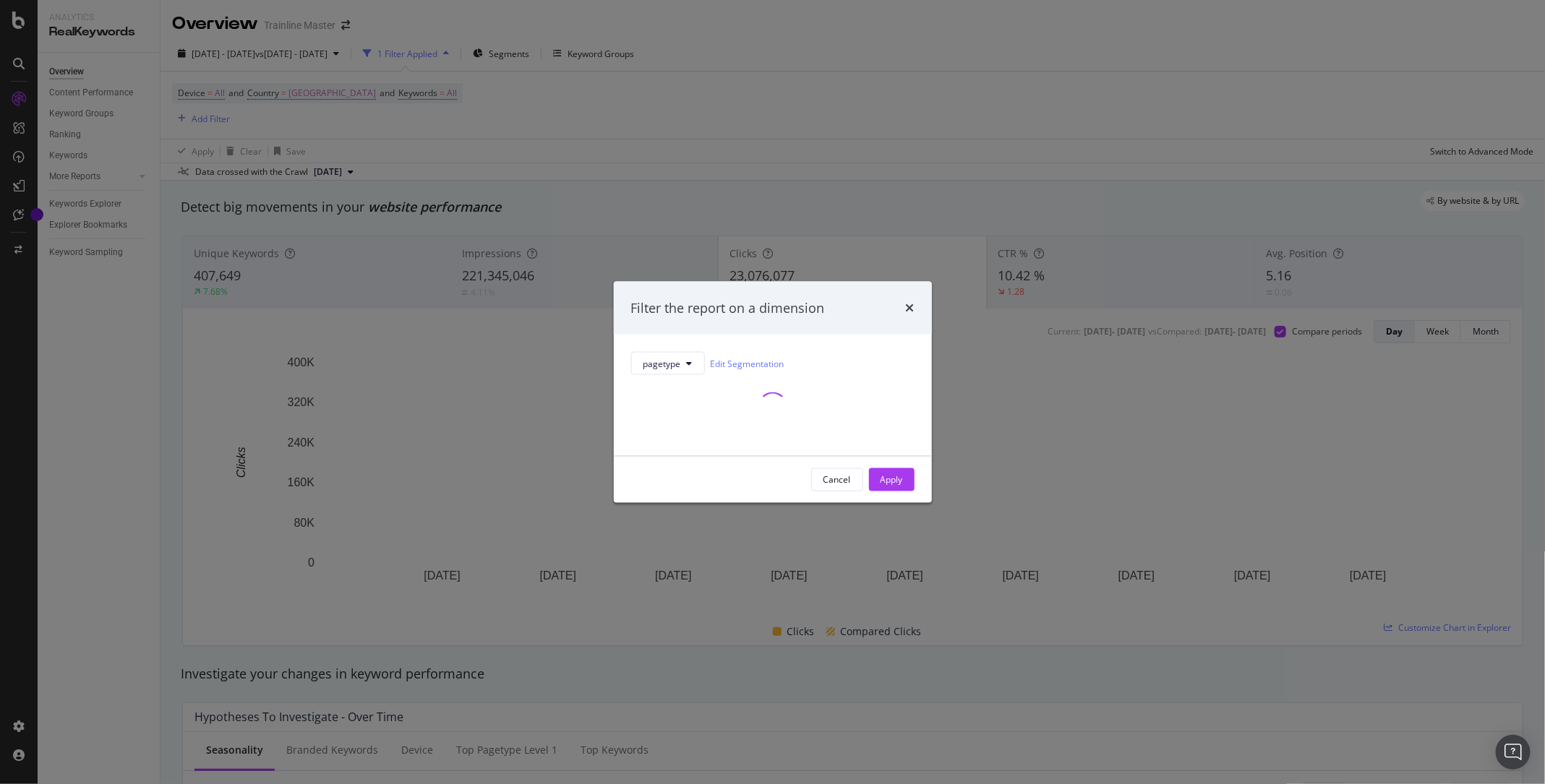
click at [674, 351] on div "pagetype Edit Segmentation" at bounding box center [772, 395] width 318 height 122
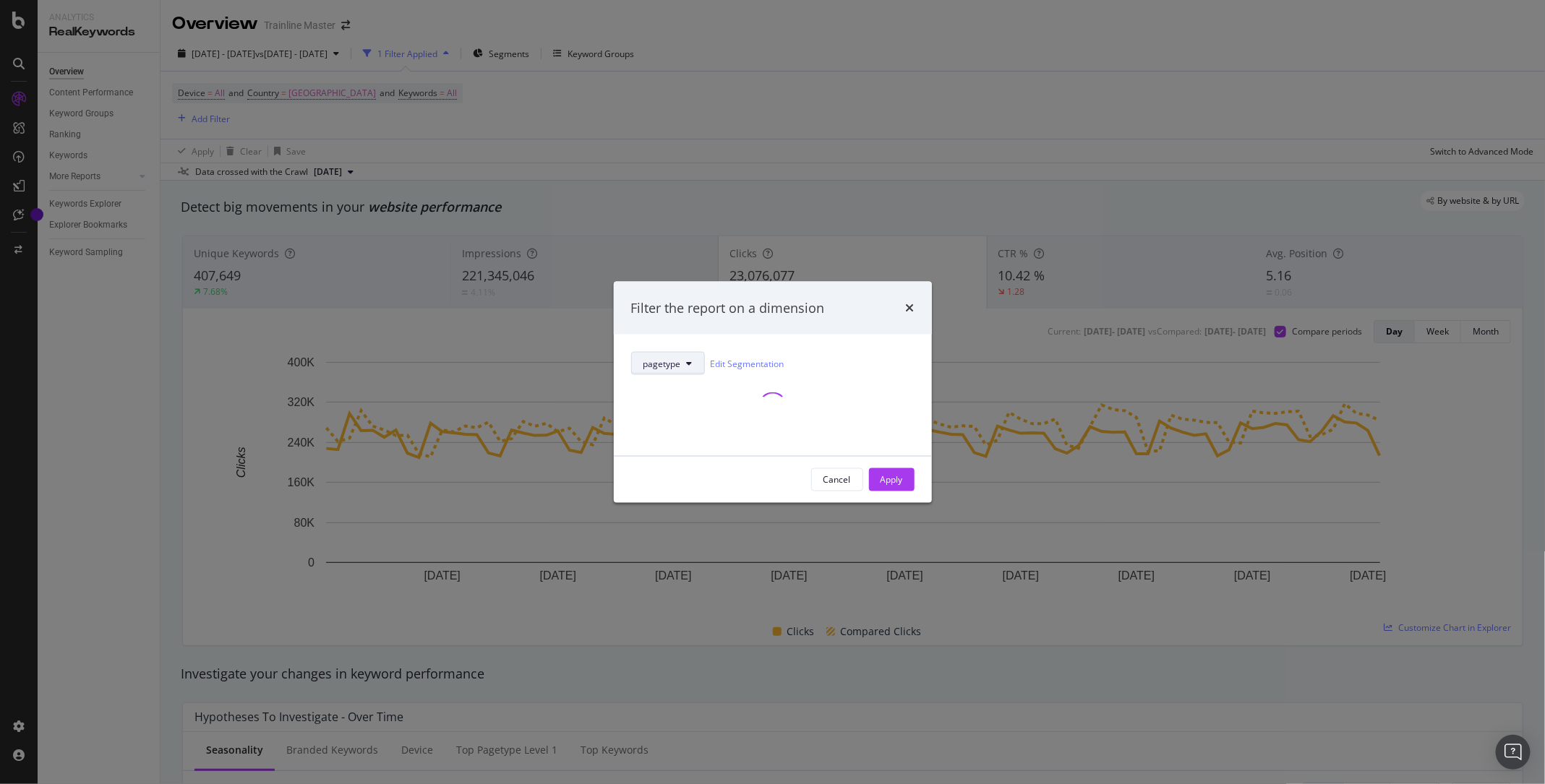
click at [676, 362] on span "pagetype" at bounding box center [662, 363] width 38 height 13
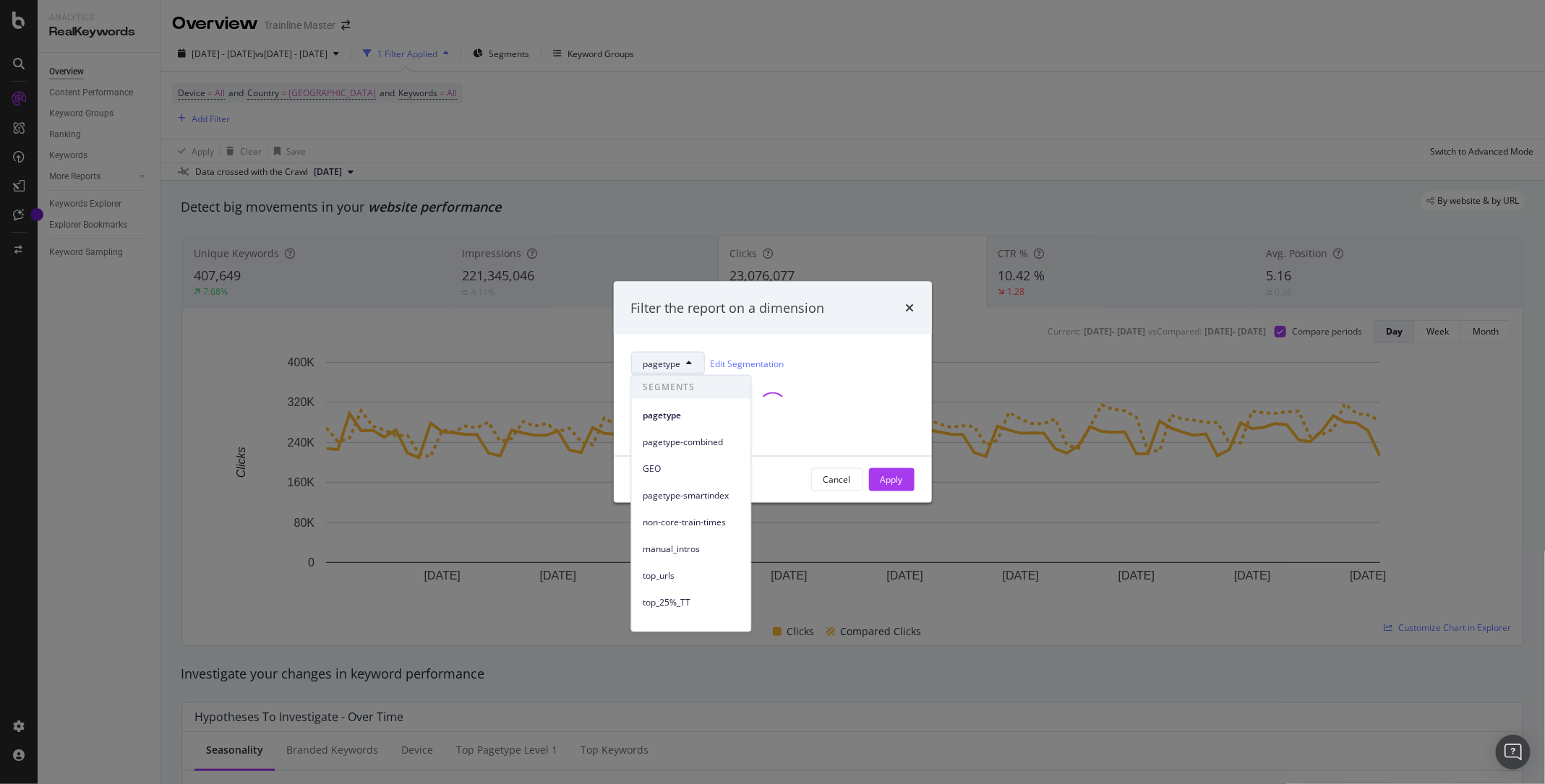
click at [676, 362] on span "pagetype" at bounding box center [662, 363] width 38 height 13
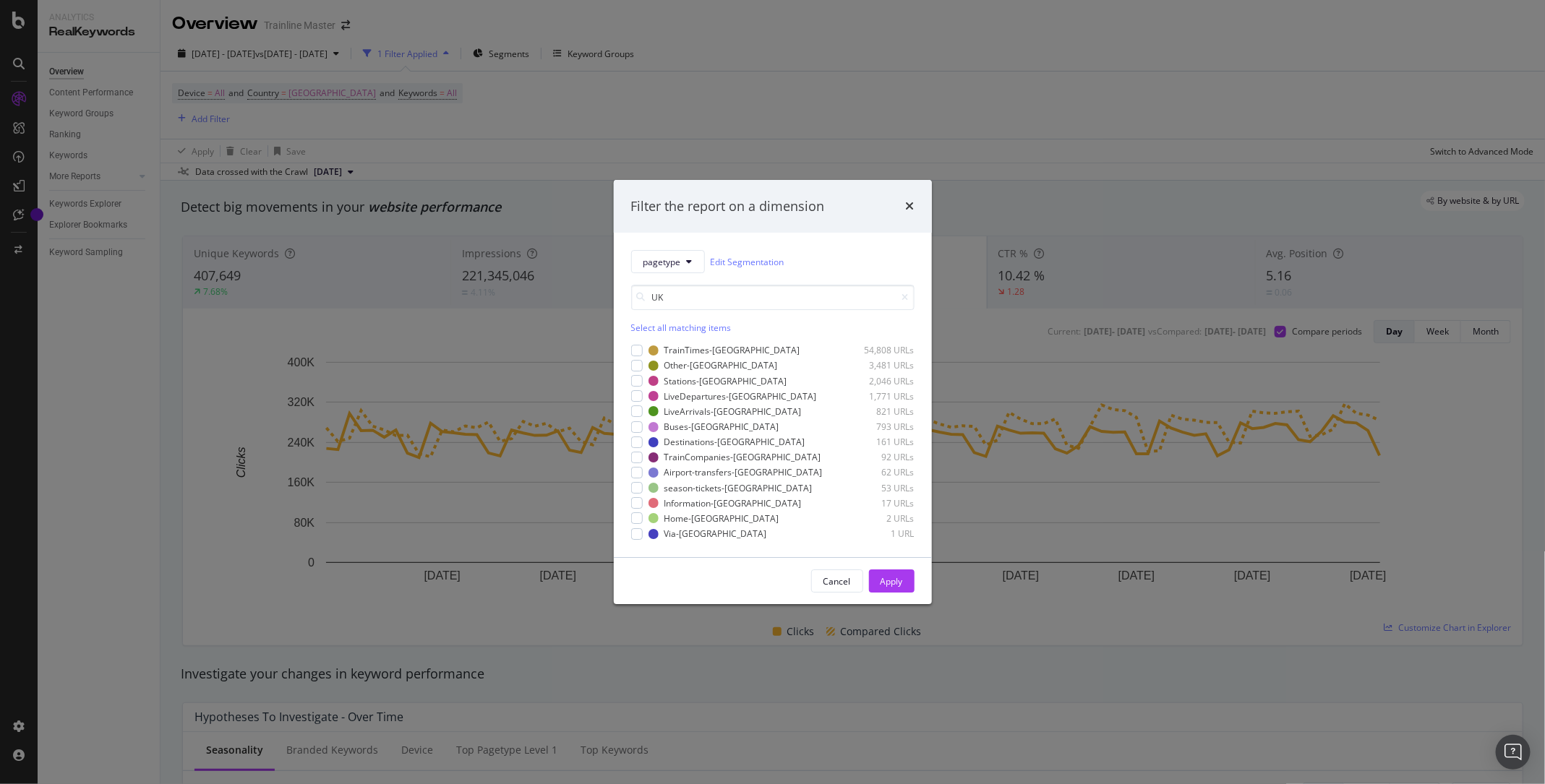
type input "UK"
click at [680, 321] on div "Select all matching items" at bounding box center [772, 327] width 283 height 13
click at [887, 583] on div "Apply" at bounding box center [891, 581] width 22 height 13
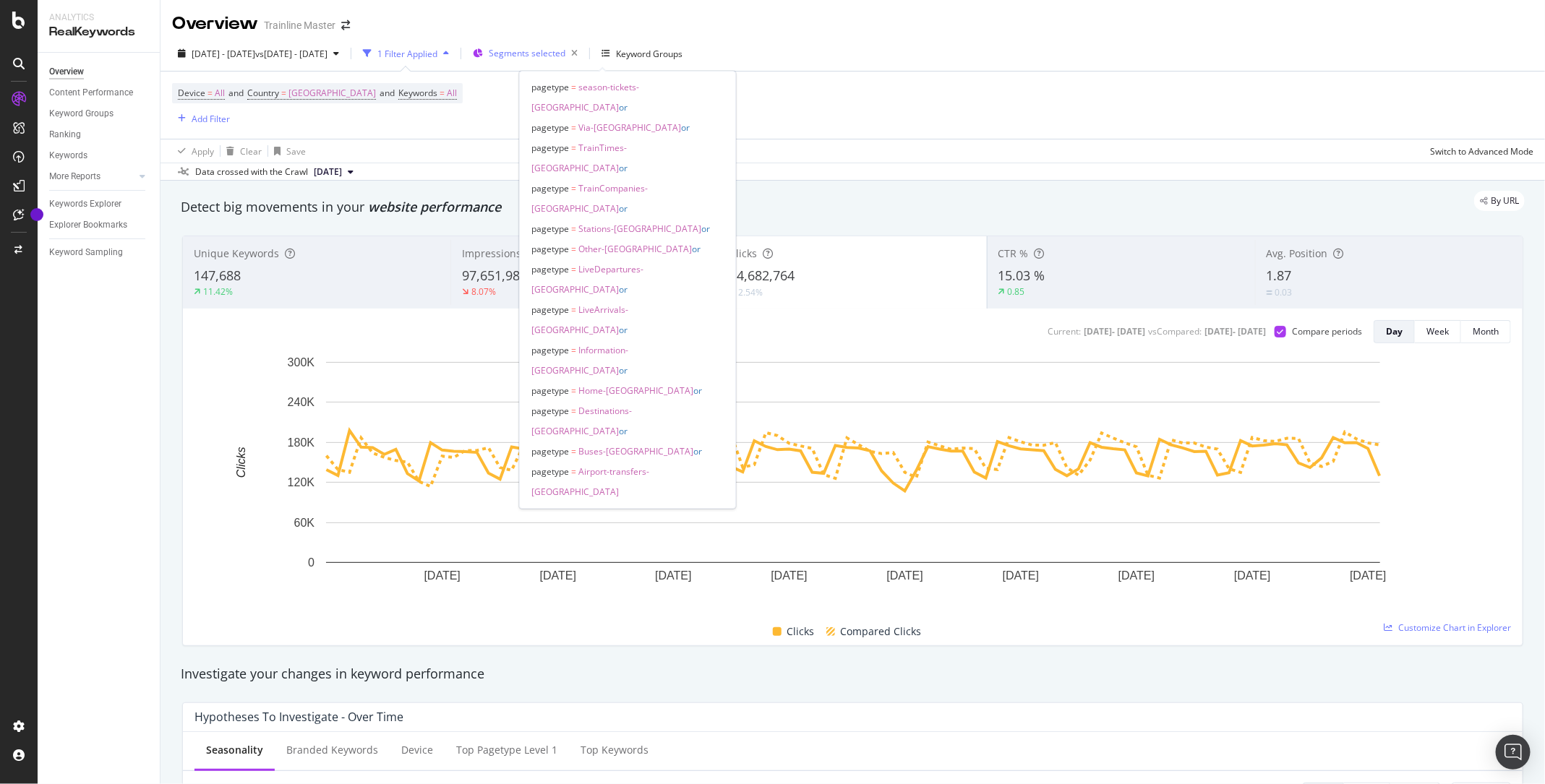
click at [565, 50] on span "Segments selected" at bounding box center [527, 53] width 77 height 13
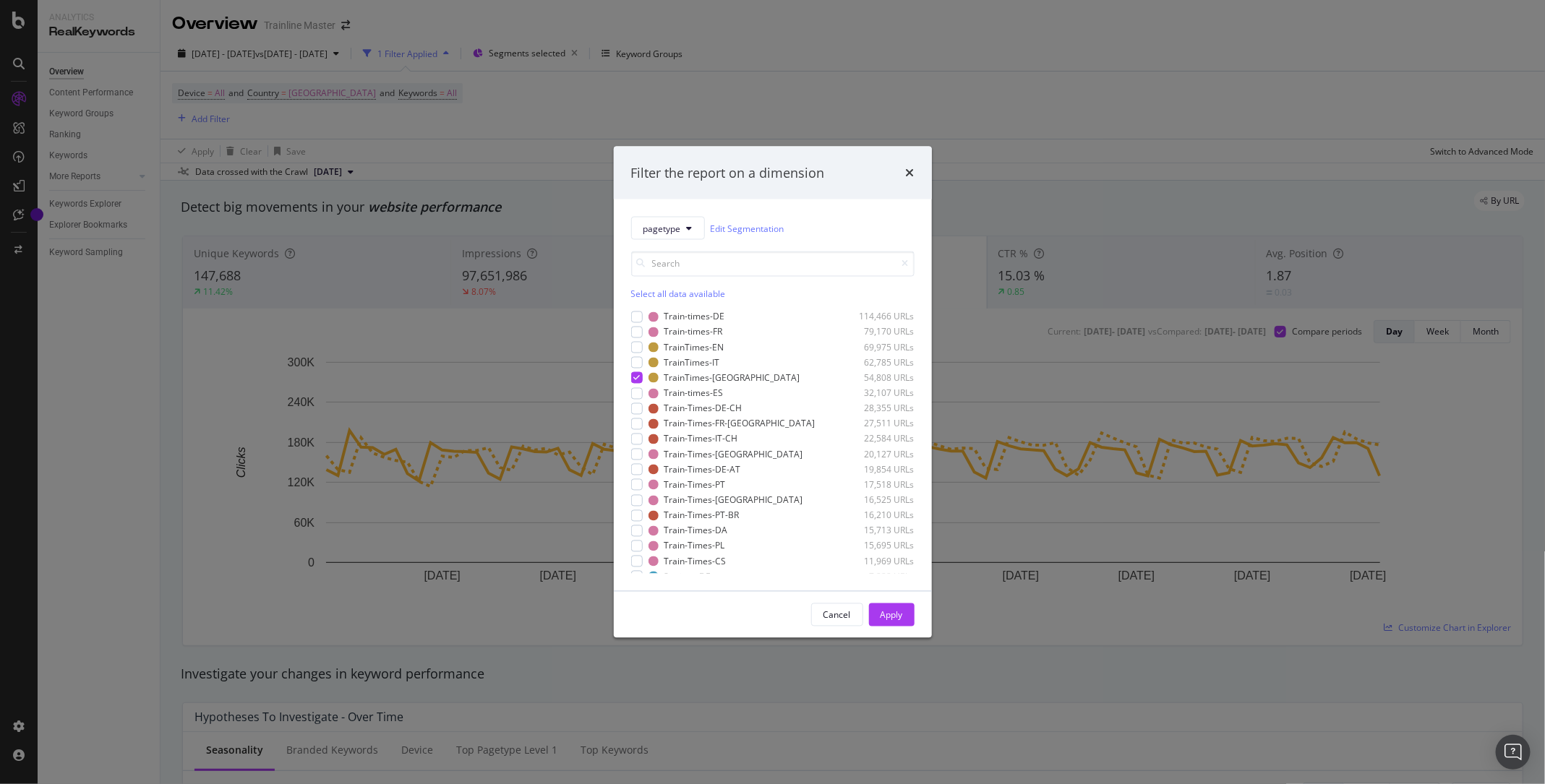
click at [965, 152] on div "Filter the report on a dimension pagetype Edit Segmentation Select all data ava…" at bounding box center [772, 392] width 1545 height 784
